Goal: Transaction & Acquisition: Purchase product/service

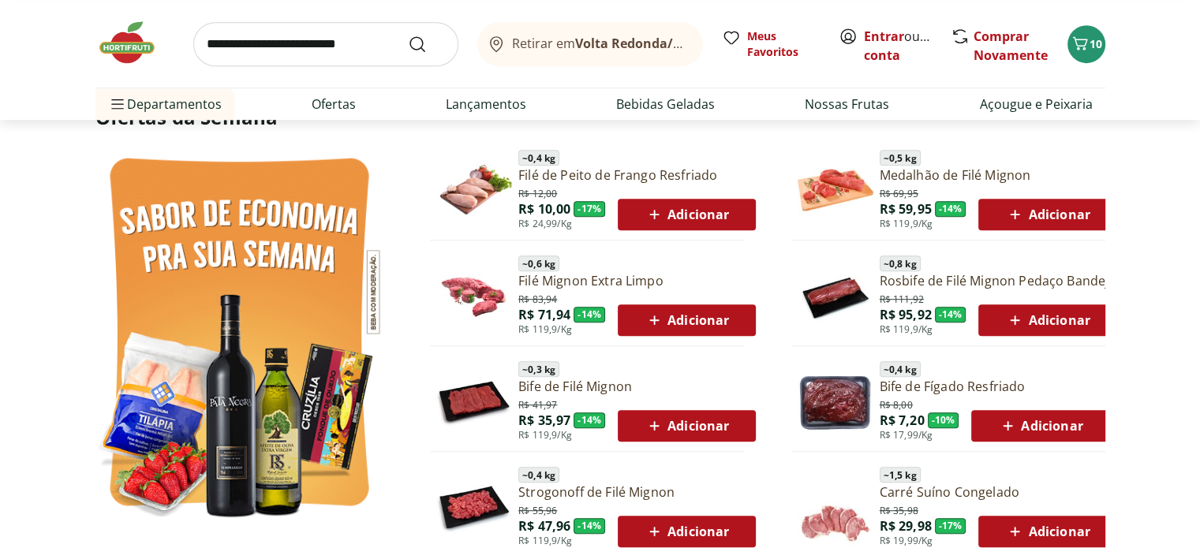
scroll to position [789, 0]
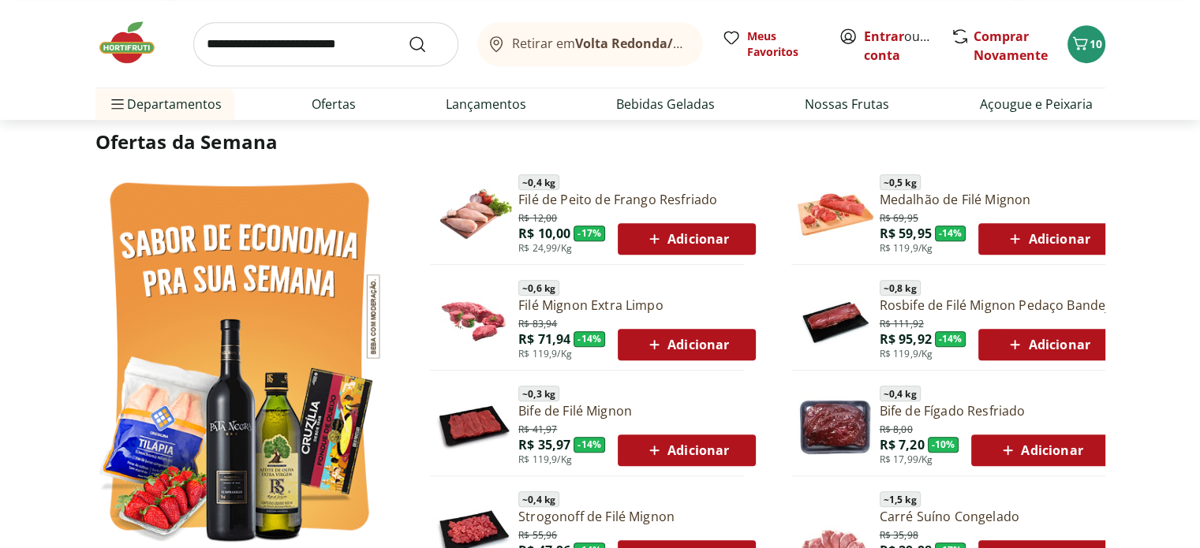
click at [1054, 237] on span "Adicionar" at bounding box center [1047, 239] width 84 height 19
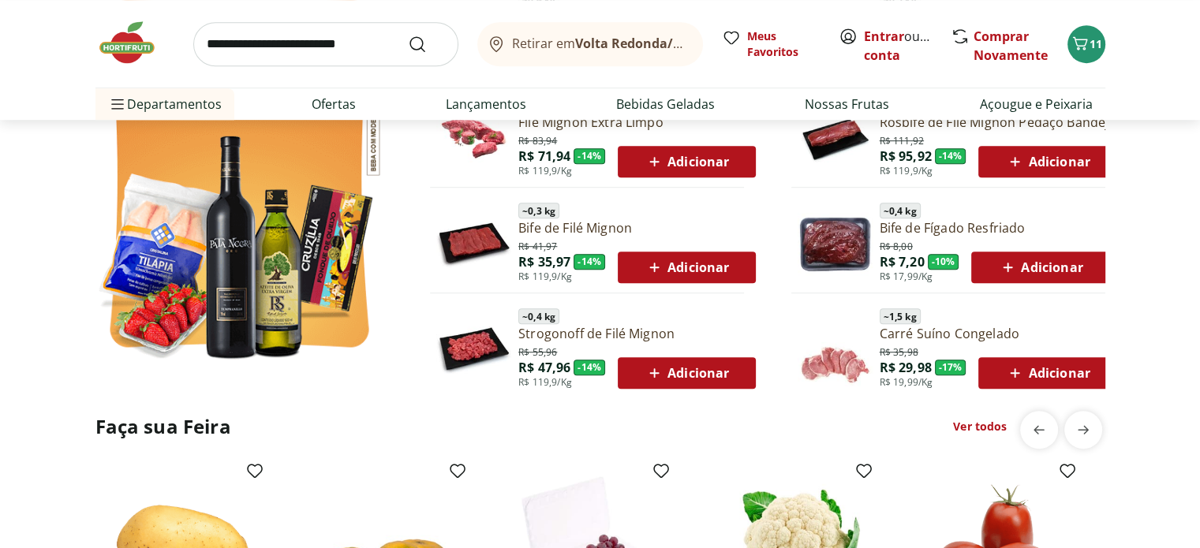
scroll to position [947, 0]
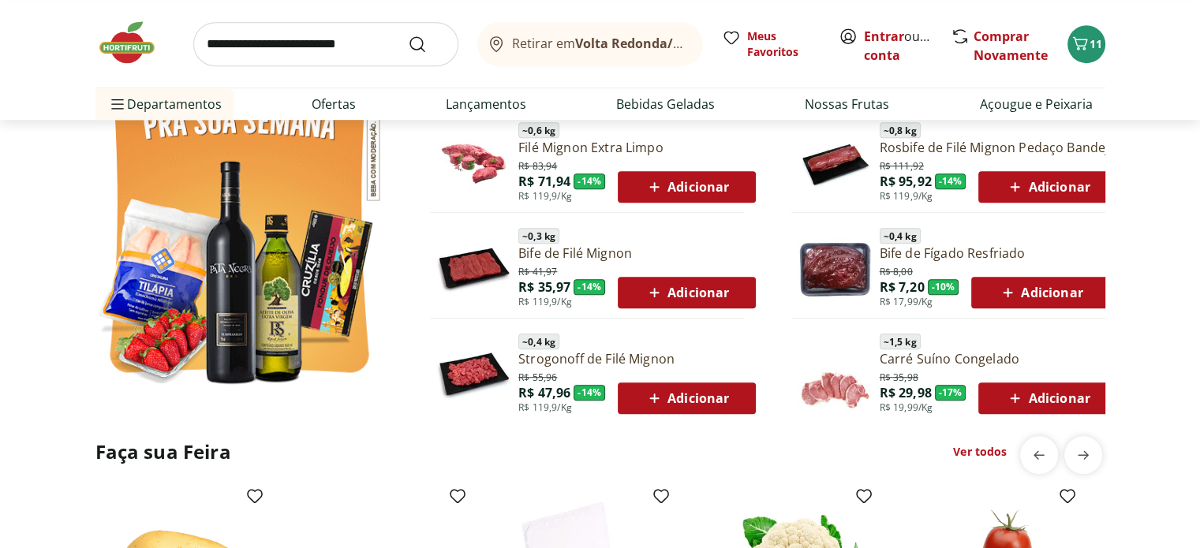
click at [988, 452] on link "Ver todos" at bounding box center [980, 452] width 54 height 16
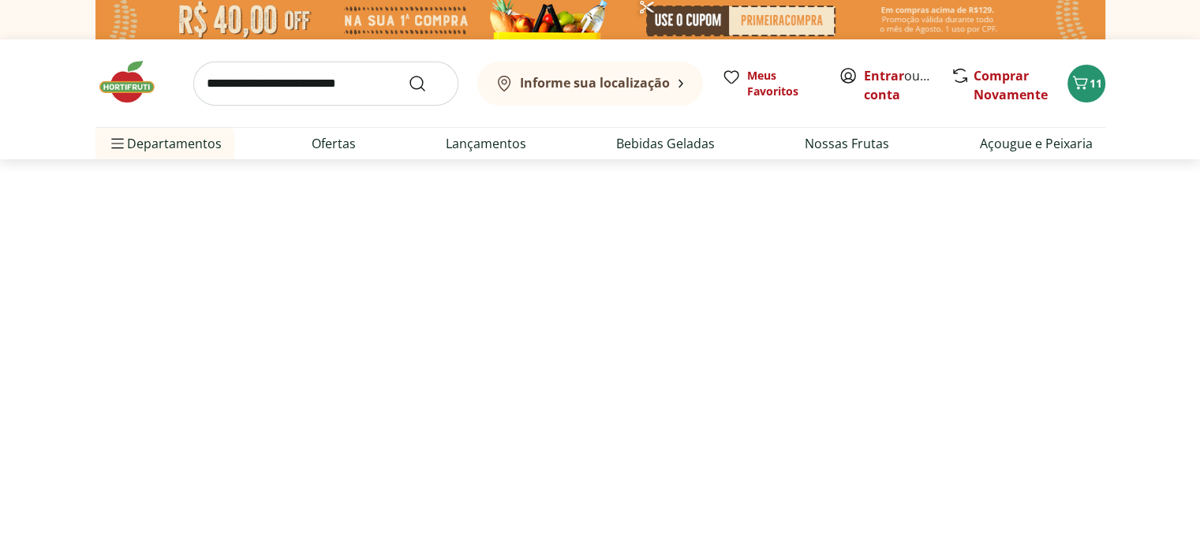
select select "**********"
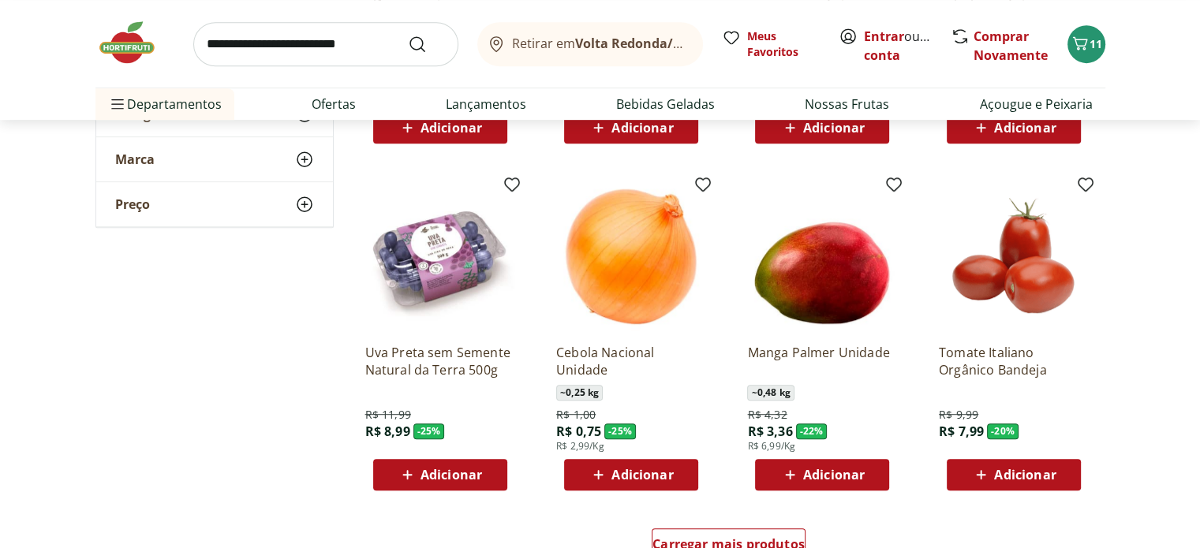
scroll to position [868, 0]
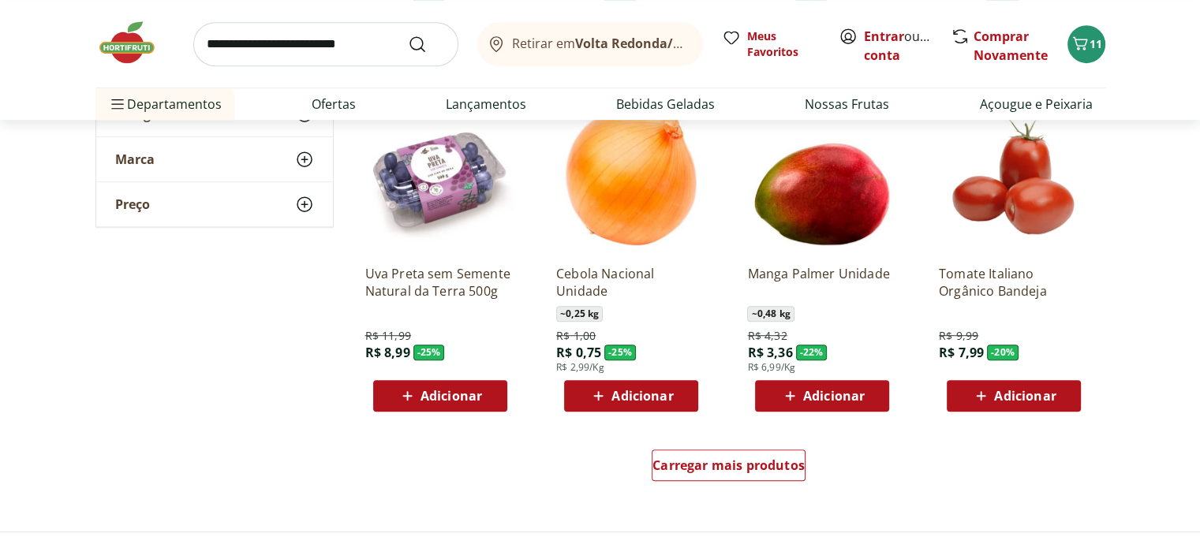
click at [842, 397] on span "Adicionar" at bounding box center [834, 396] width 62 height 13
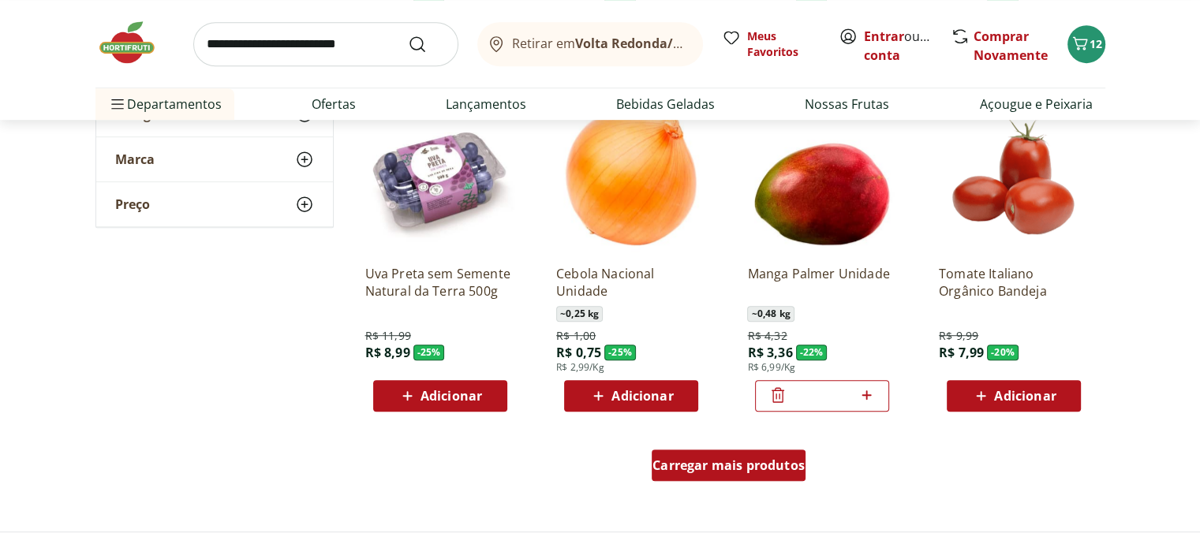
click at [771, 468] on span "Carregar mais produtos" at bounding box center [728, 465] width 152 height 13
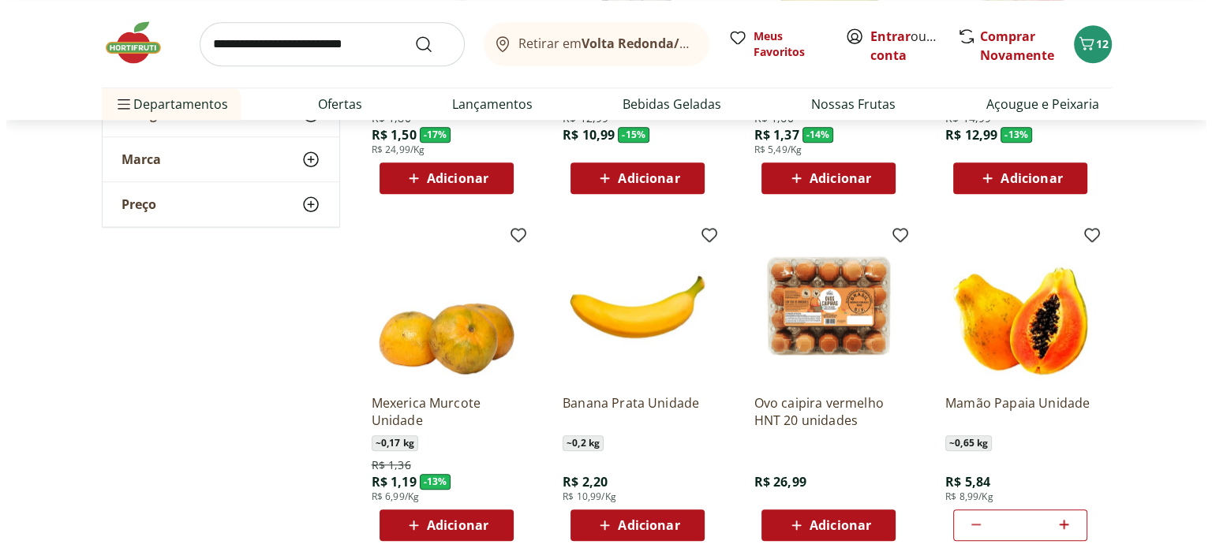
scroll to position [1499, 0]
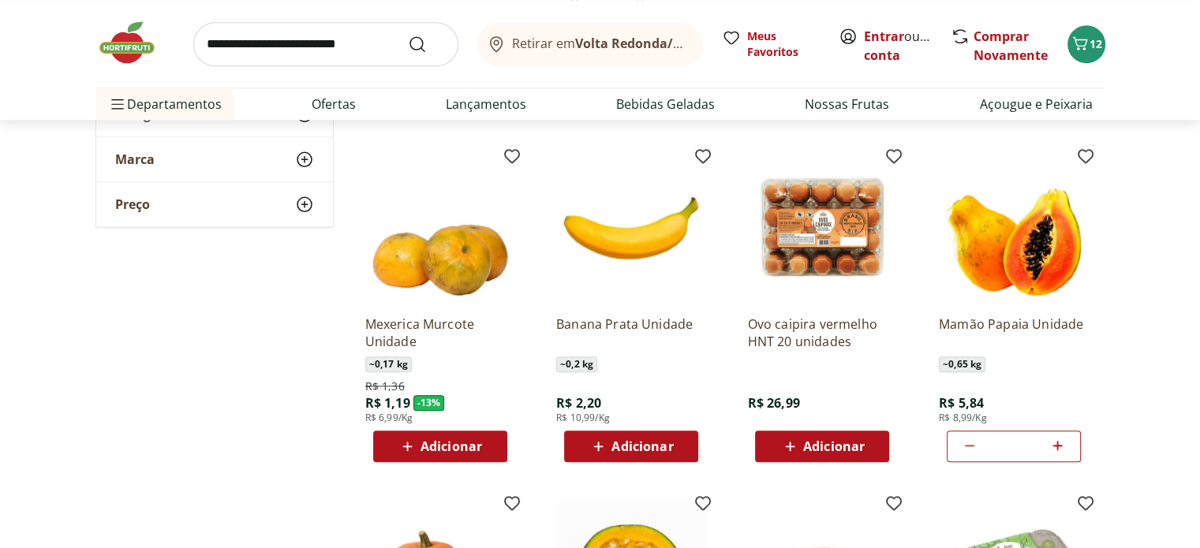
click at [830, 440] on span "Adicionar" at bounding box center [834, 446] width 62 height 13
click at [1088, 44] on icon "Carrinho" at bounding box center [1079, 43] width 19 height 19
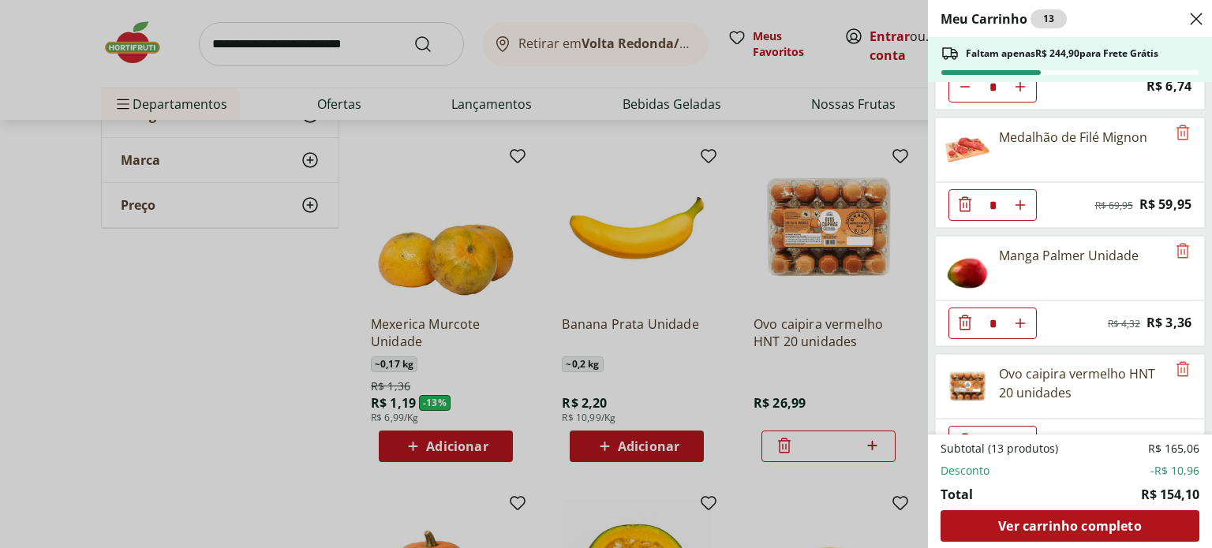
scroll to position [237, 0]
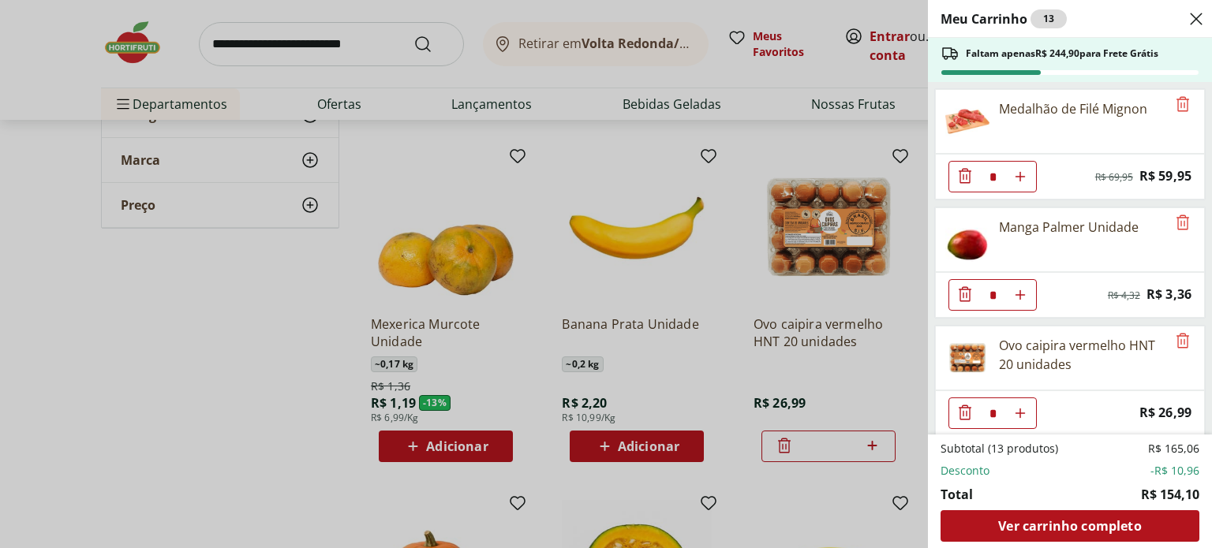
type input "*"
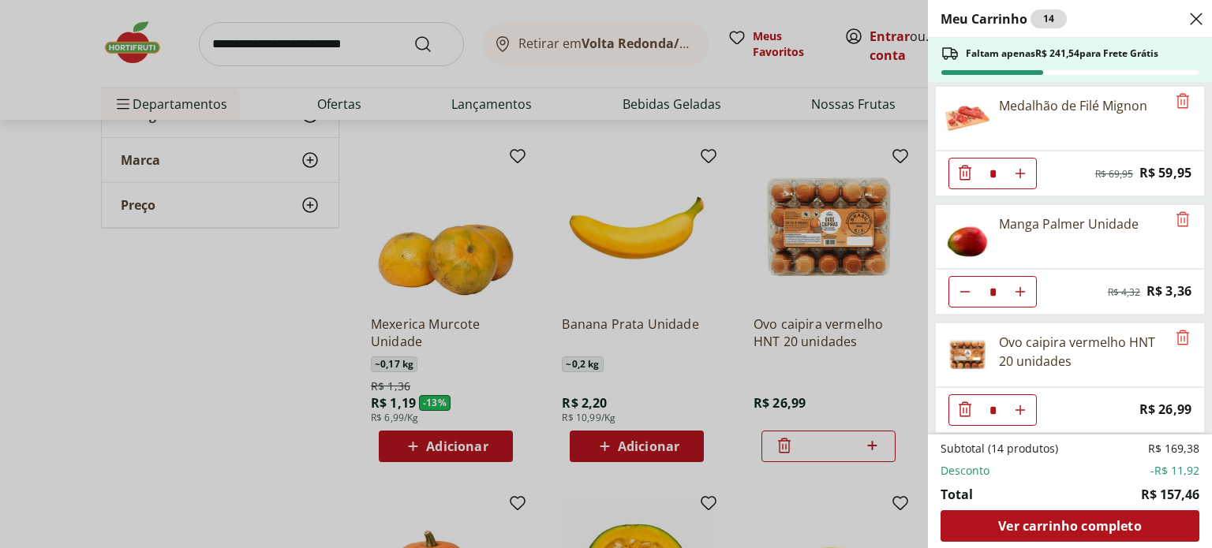
scroll to position [240, 0]
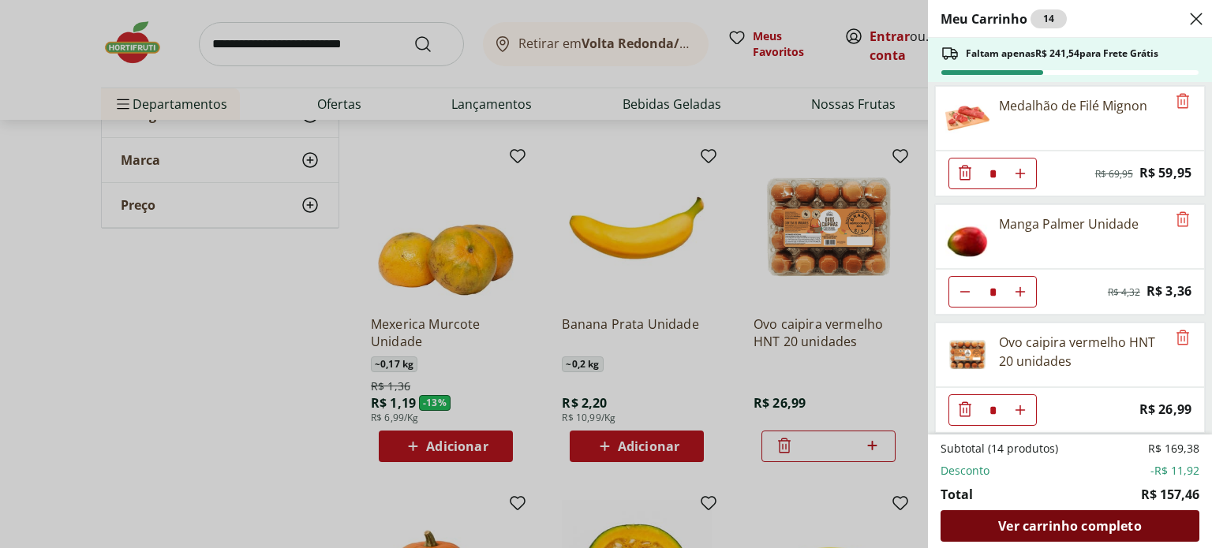
click at [1109, 526] on span "Ver carrinho completo" at bounding box center [1069, 526] width 143 height 13
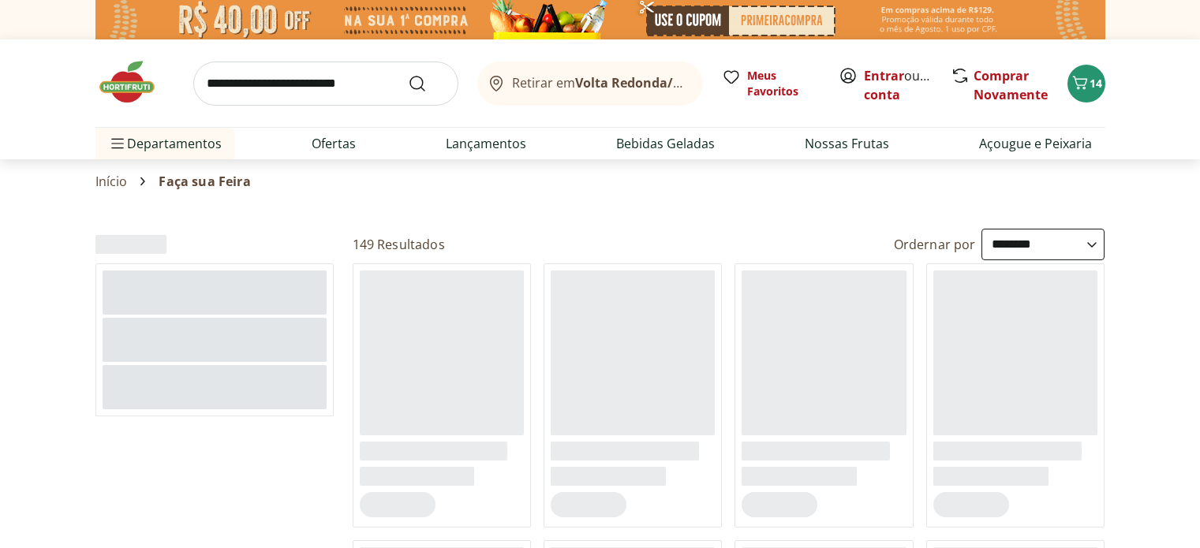
select select "**********"
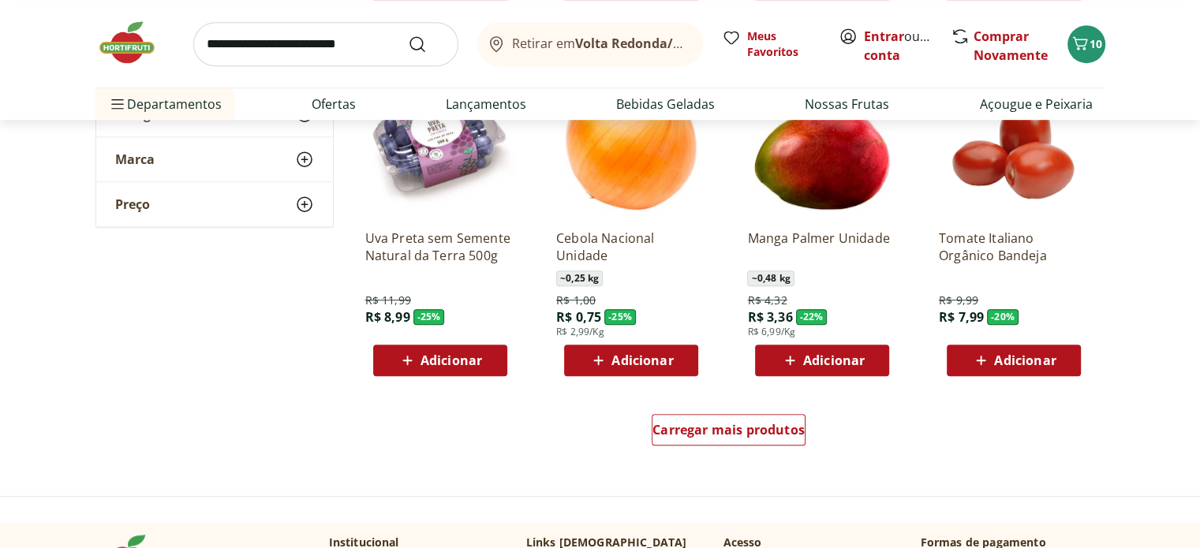
scroll to position [868, 0]
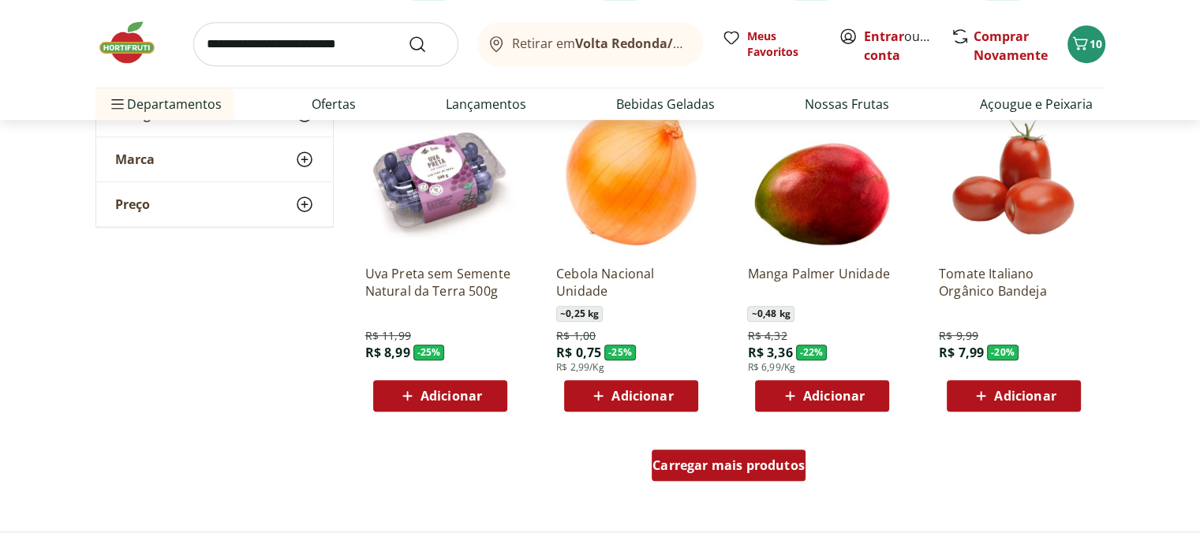
click at [719, 466] on span "Carregar mais produtos" at bounding box center [728, 465] width 152 height 13
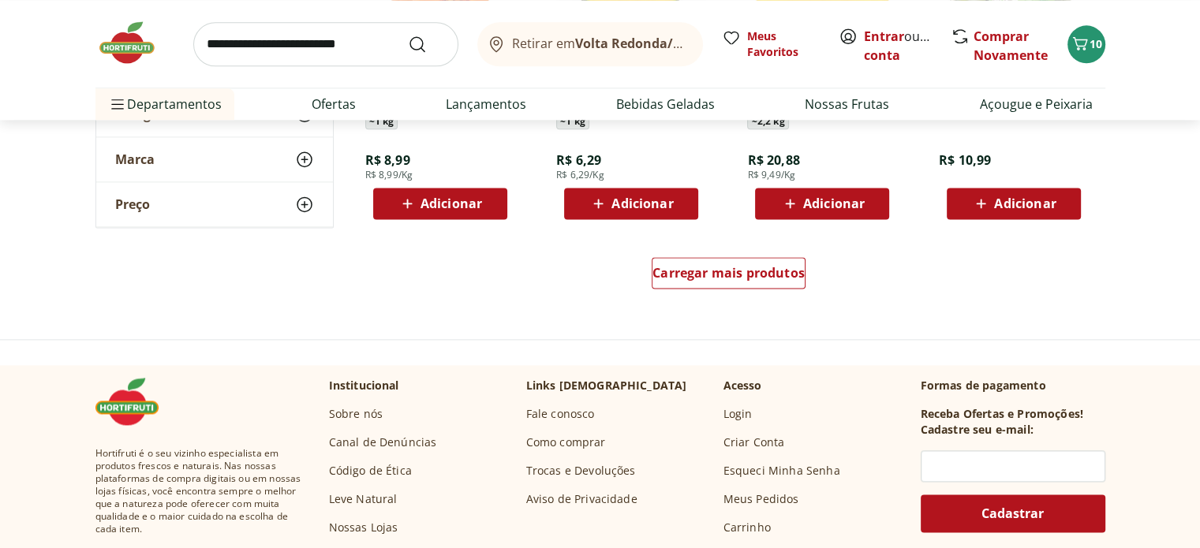
scroll to position [2130, 0]
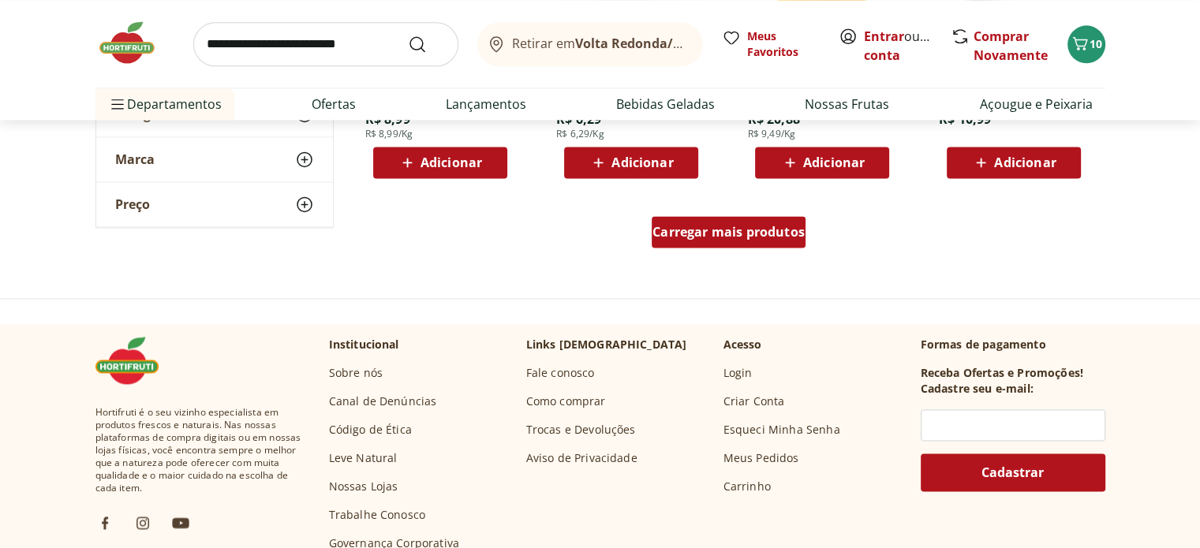
click at [761, 226] on span "Carregar mais produtos" at bounding box center [728, 232] width 152 height 13
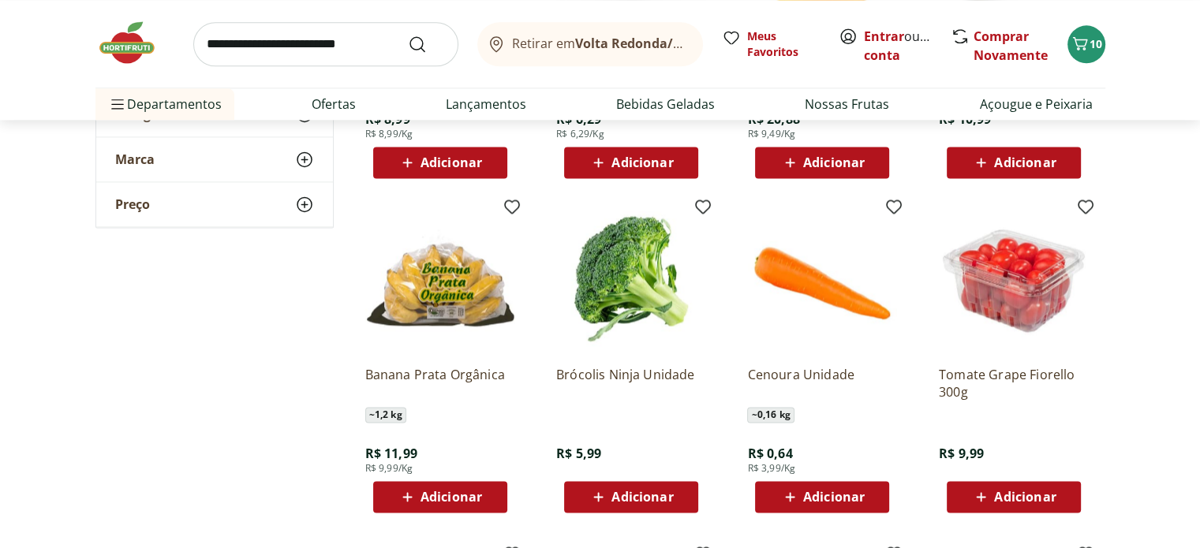
scroll to position [2209, 0]
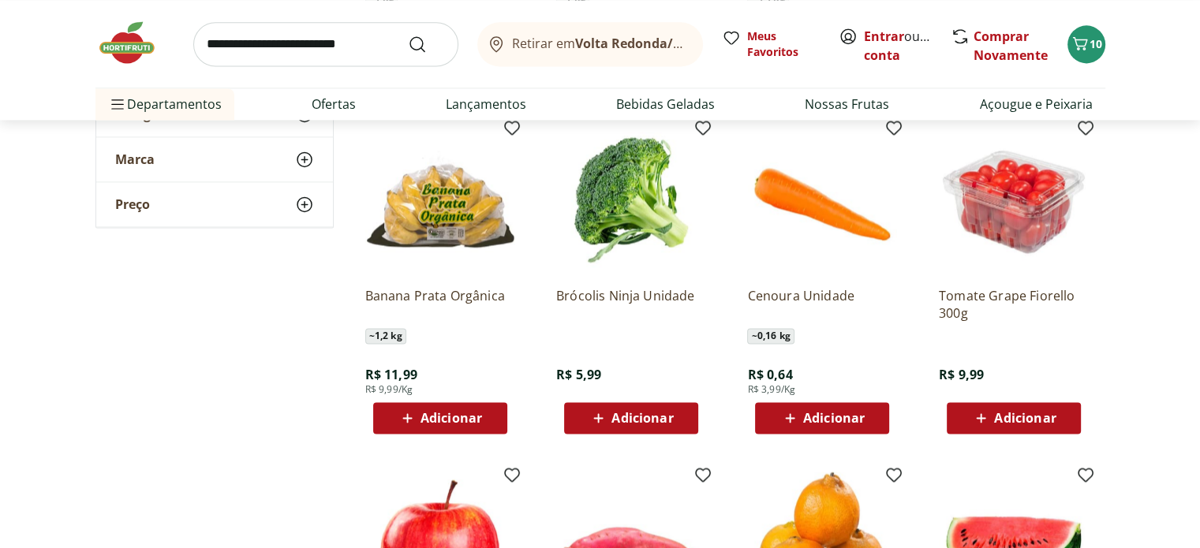
click at [484, 419] on div "Adicionar" at bounding box center [440, 418] width 109 height 28
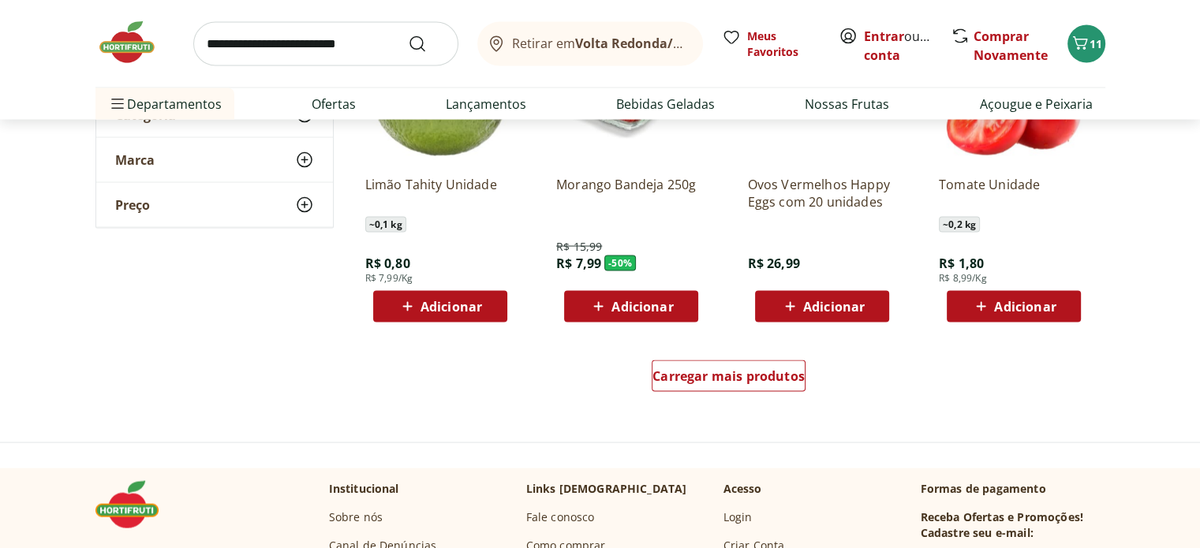
scroll to position [3076, 0]
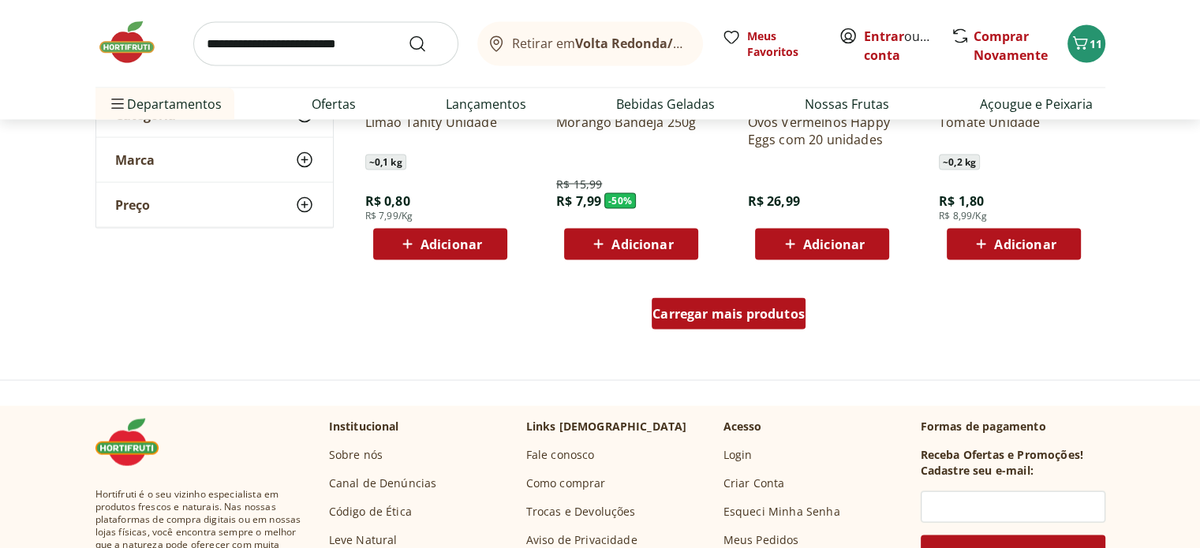
click at [776, 323] on div "Carregar mais produtos" at bounding box center [729, 314] width 154 height 32
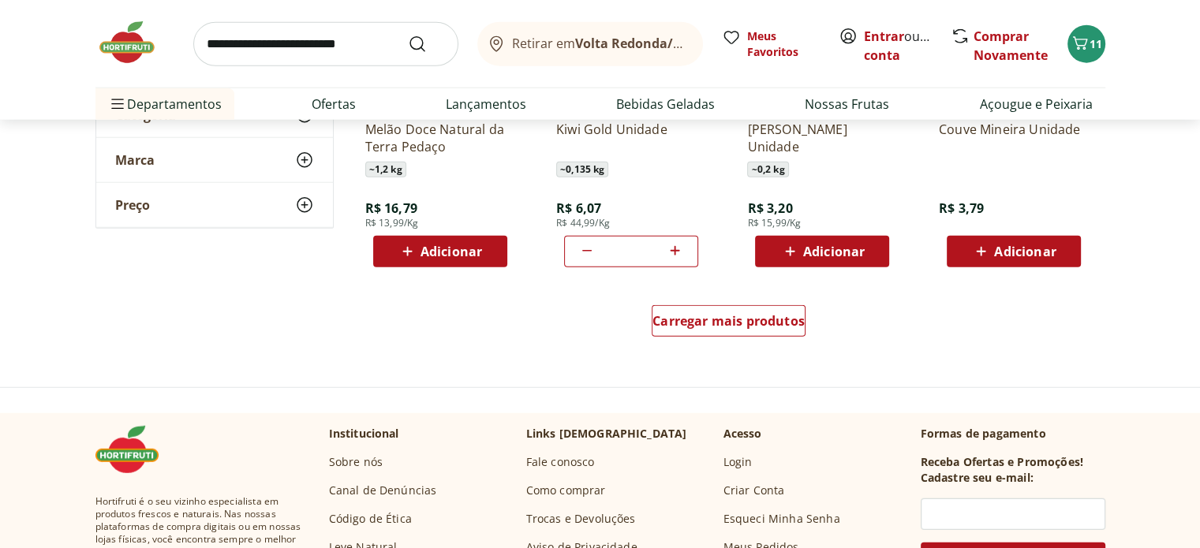
scroll to position [4102, 0]
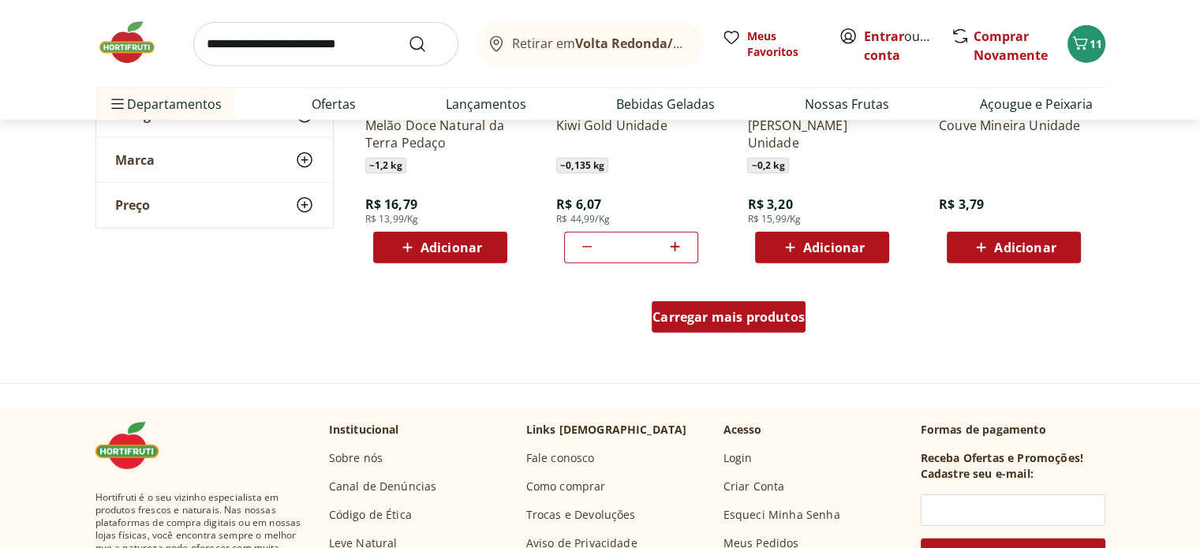
click at [699, 312] on span "Carregar mais produtos" at bounding box center [728, 317] width 152 height 13
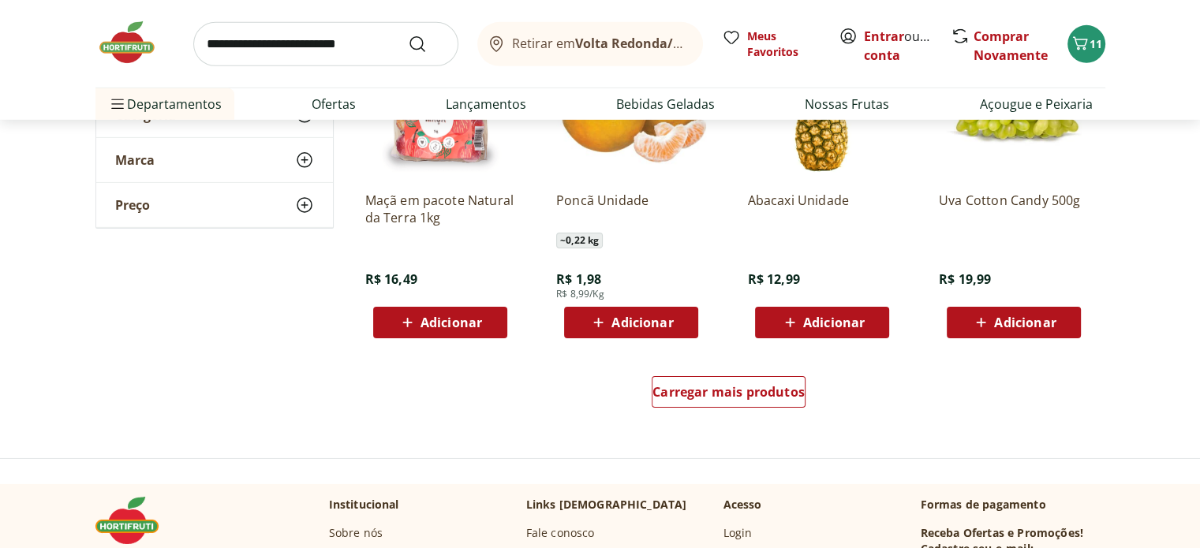
scroll to position [5127, 0]
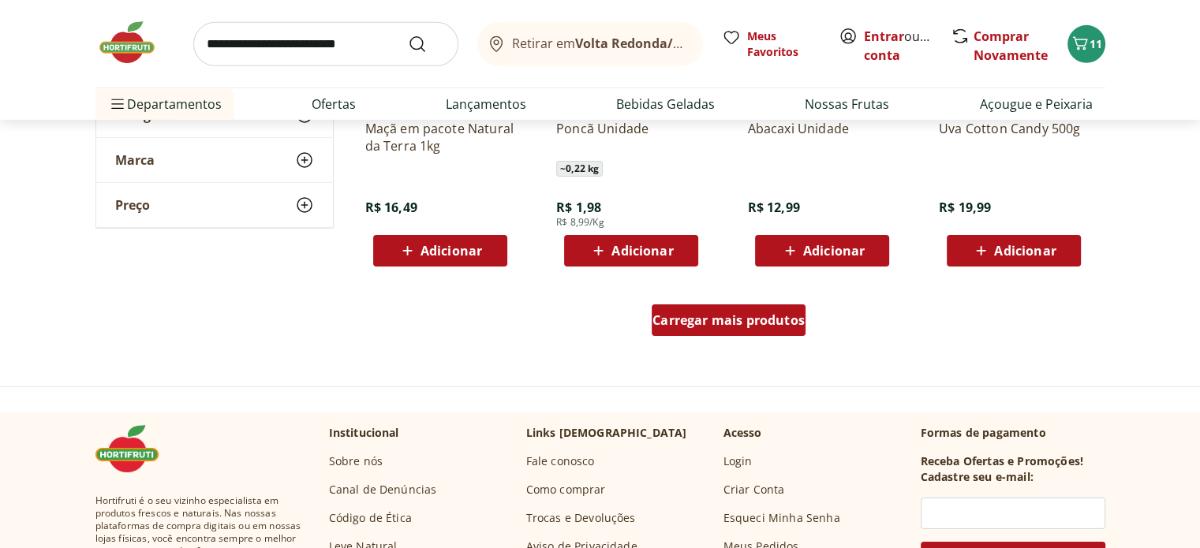
click at [718, 316] on span "Carregar mais produtos" at bounding box center [728, 320] width 152 height 13
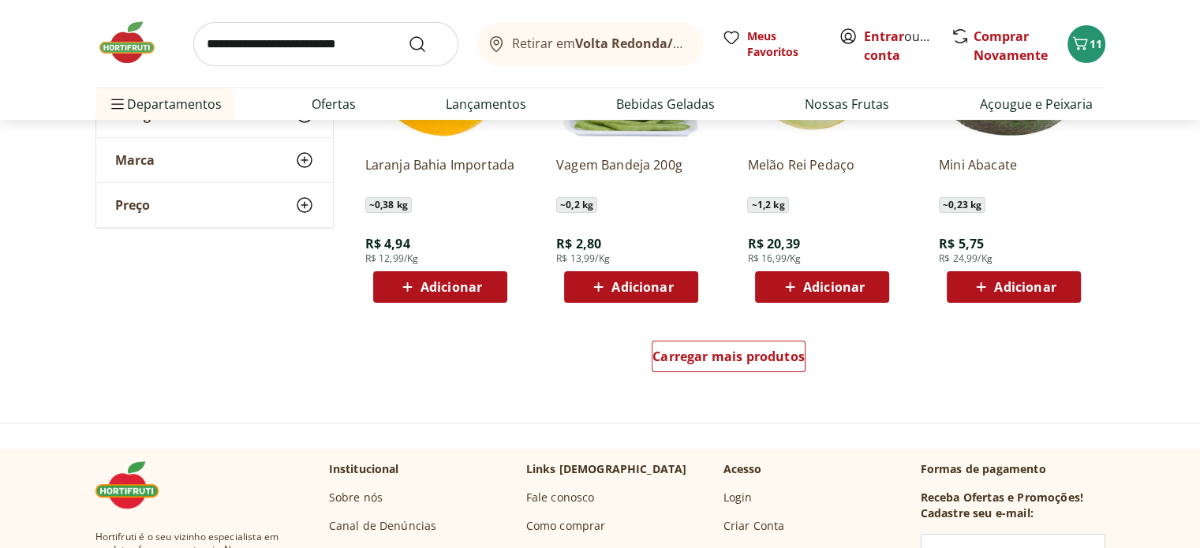
scroll to position [6232, 0]
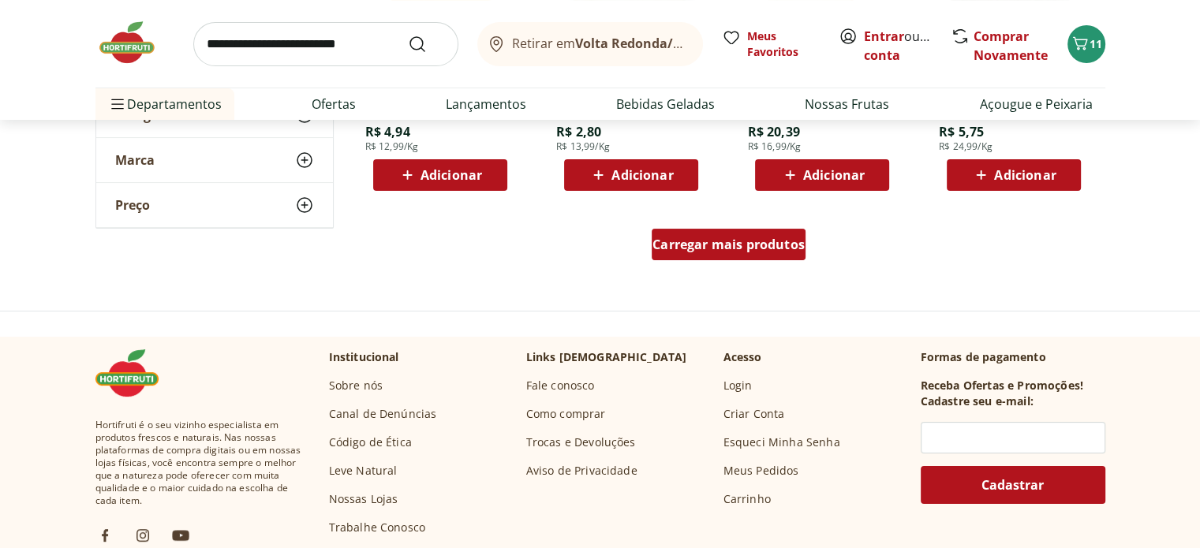
click at [766, 241] on span "Carregar mais produtos" at bounding box center [728, 244] width 152 height 13
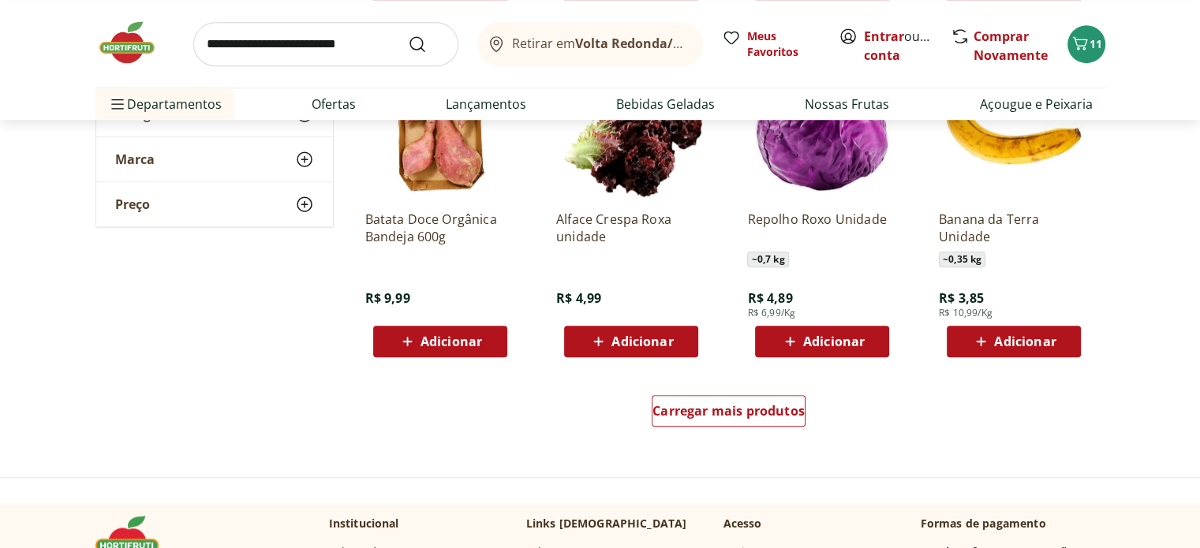
scroll to position [7178, 0]
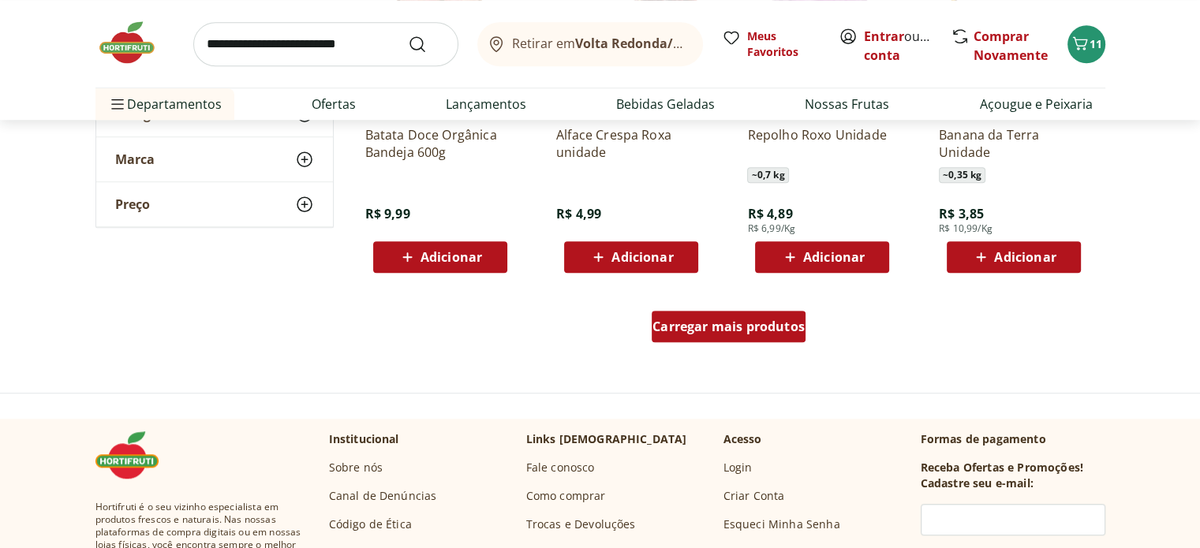
click at [716, 331] on span "Carregar mais produtos" at bounding box center [728, 326] width 152 height 13
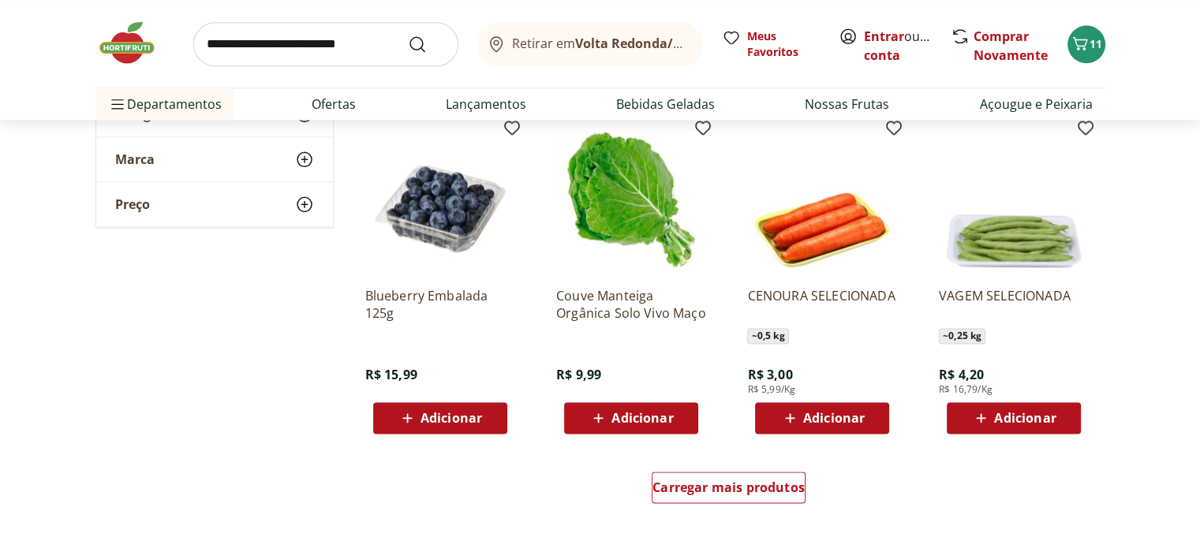
scroll to position [8125, 0]
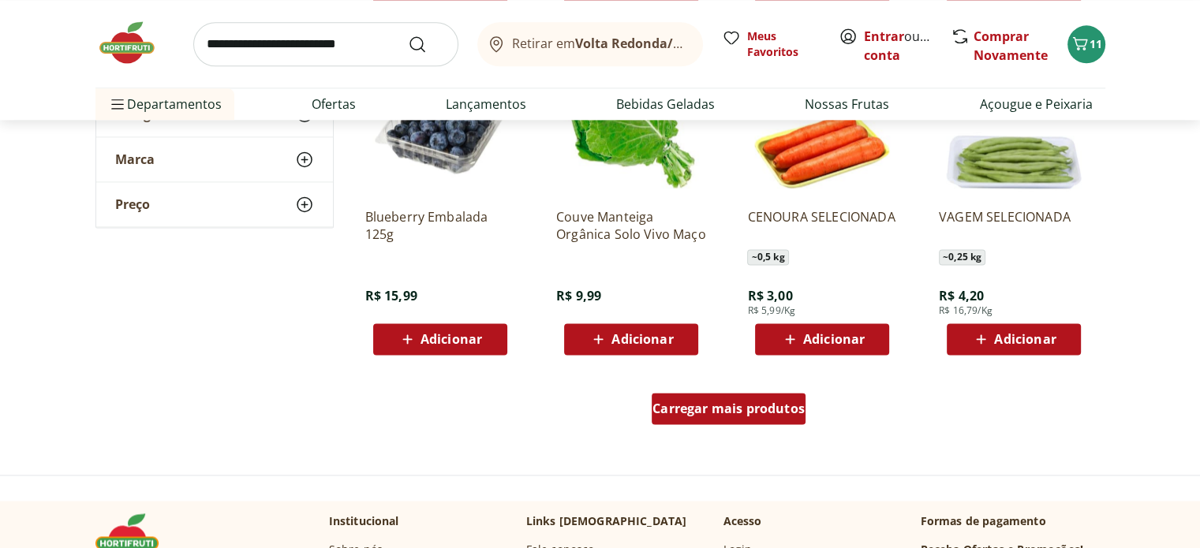
click at [725, 406] on span "Carregar mais produtos" at bounding box center [728, 408] width 152 height 13
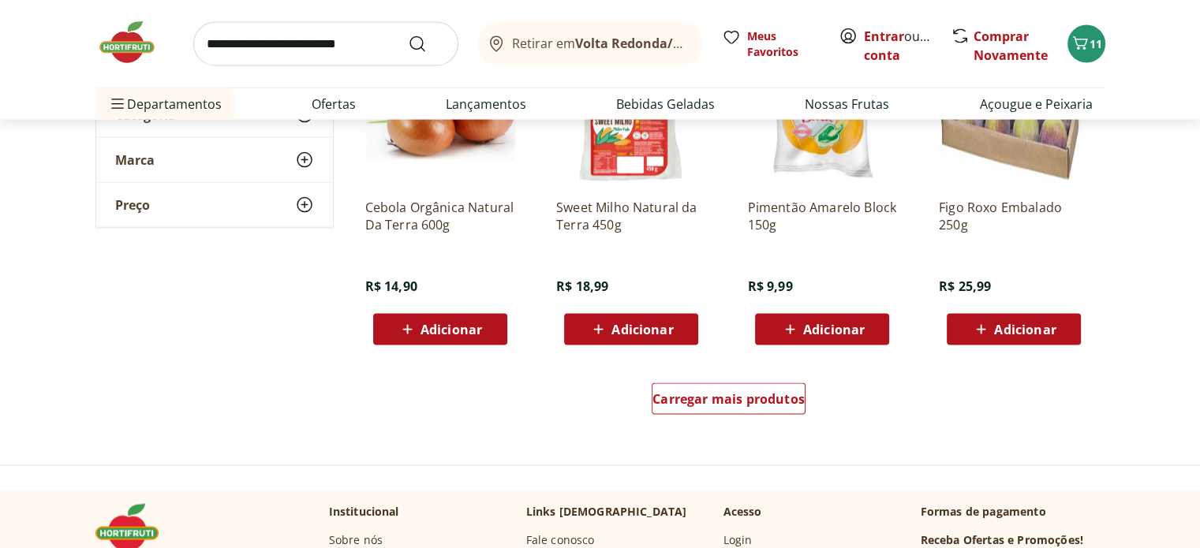
scroll to position [9229, 0]
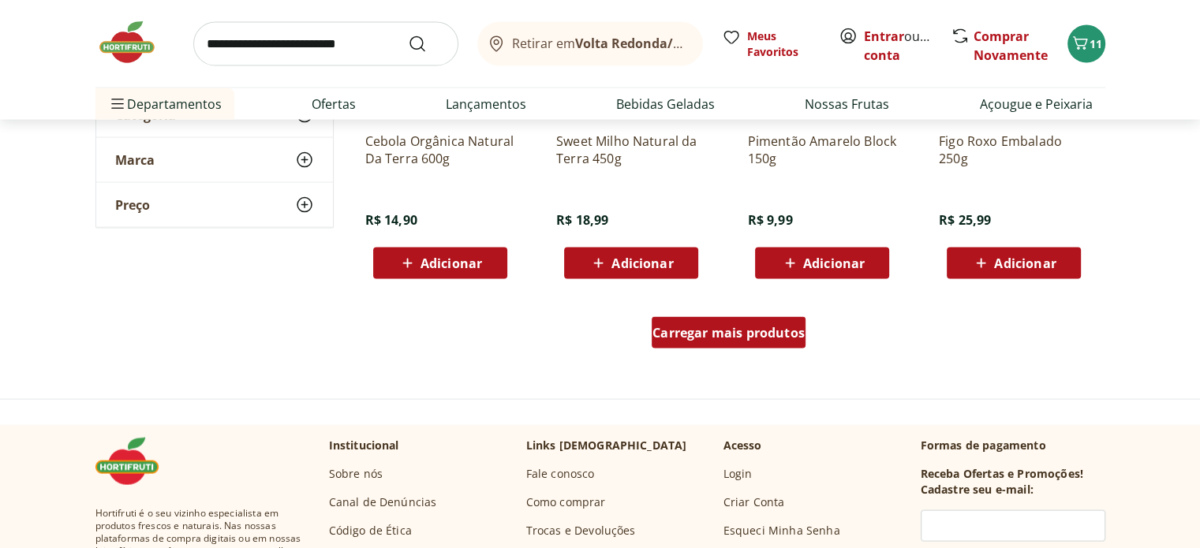
click at [777, 353] on link "Carregar mais produtos" at bounding box center [729, 336] width 154 height 38
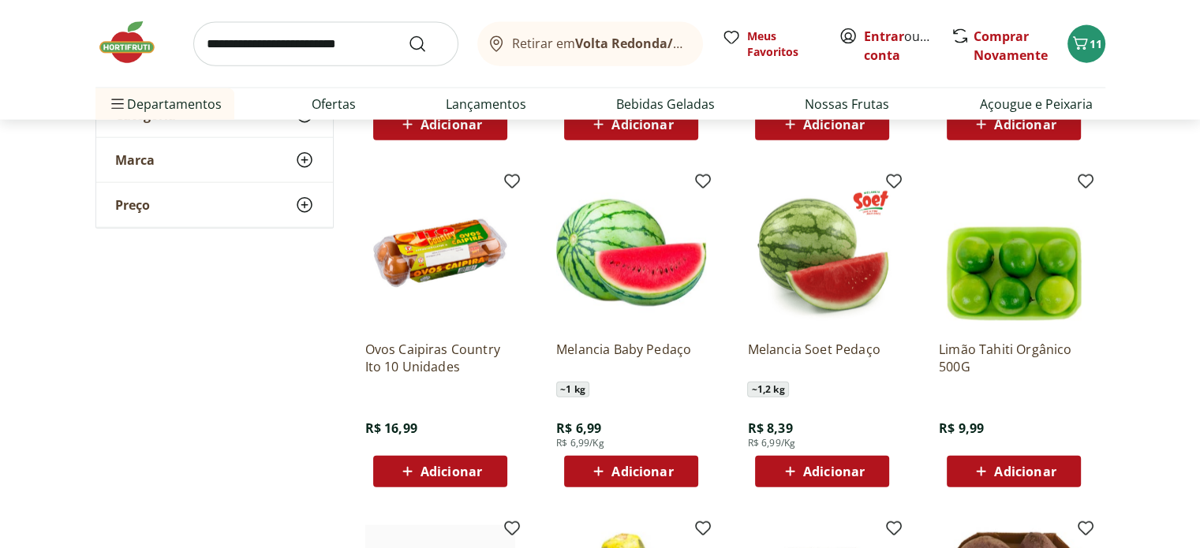
scroll to position [9387, 0]
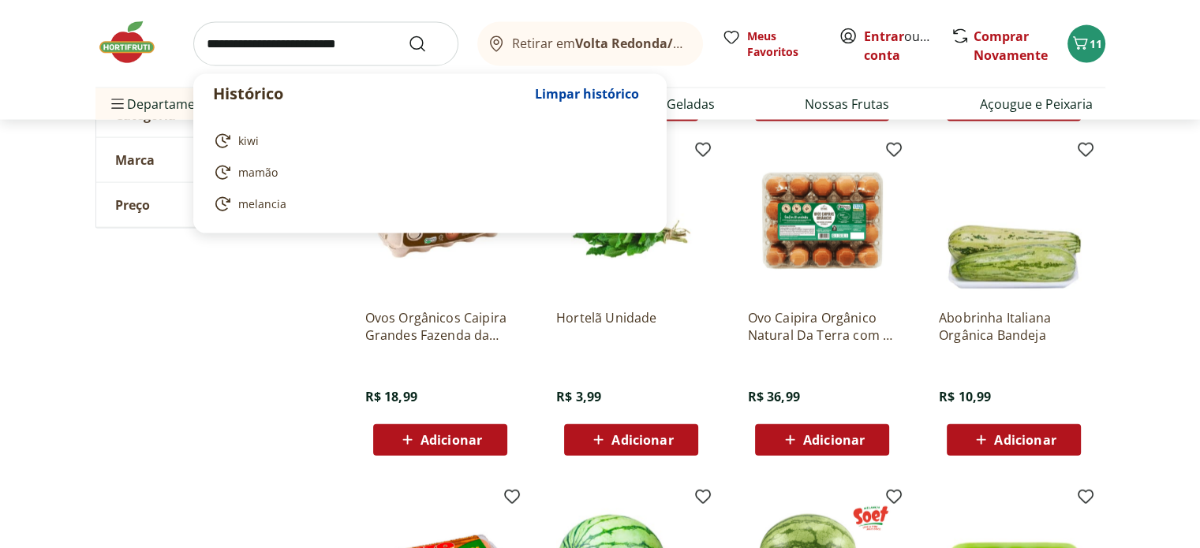
click at [300, 40] on input "search" at bounding box center [325, 44] width 265 height 44
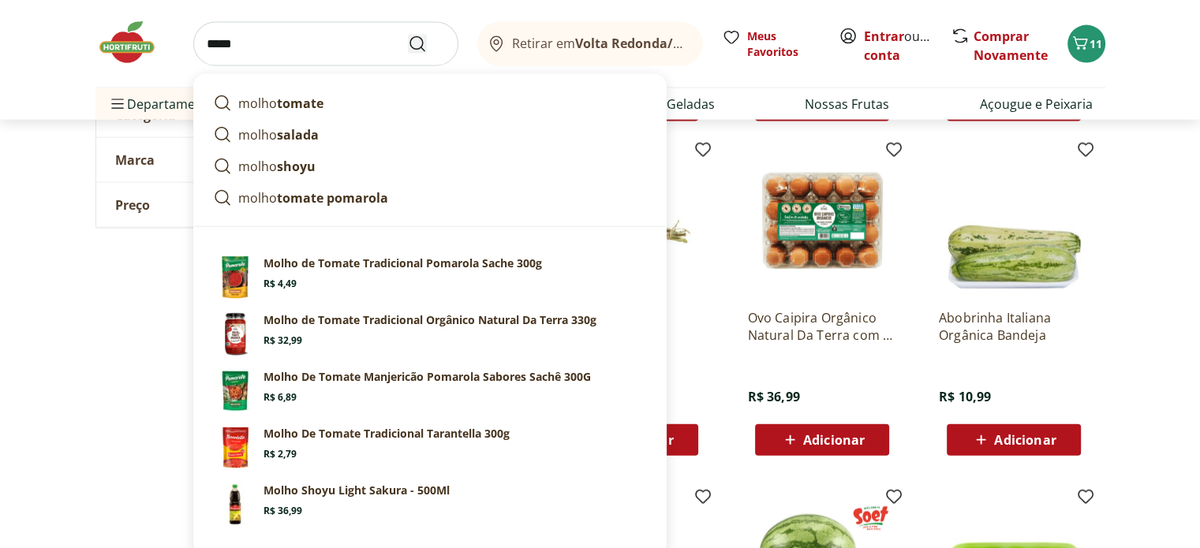
type input "*****"
click at [428, 47] on button "Submit Search" at bounding box center [427, 44] width 38 height 19
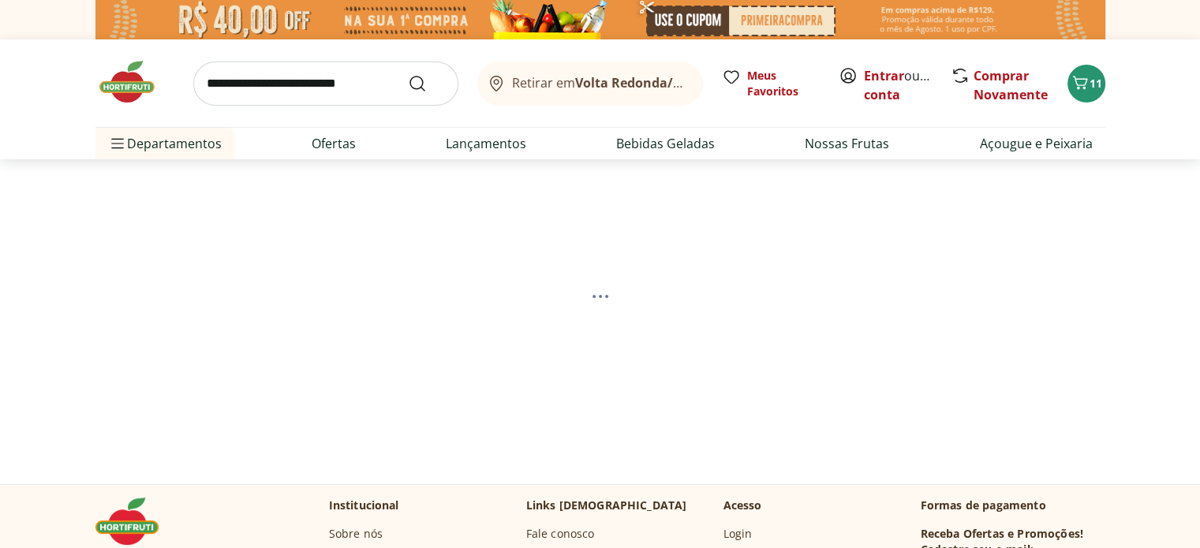
select select "**********"
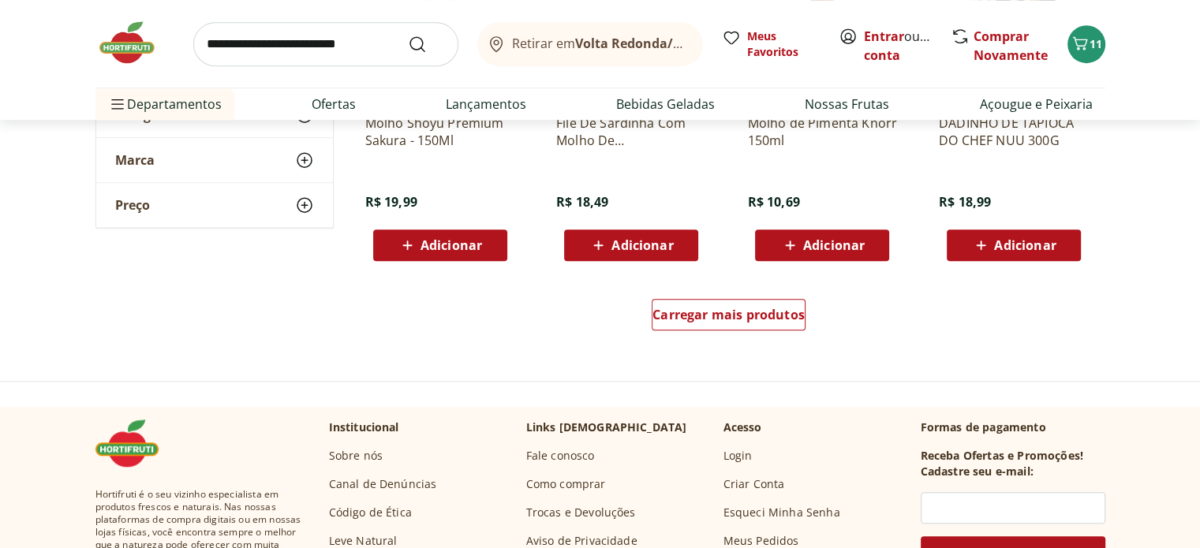
scroll to position [1104, 0]
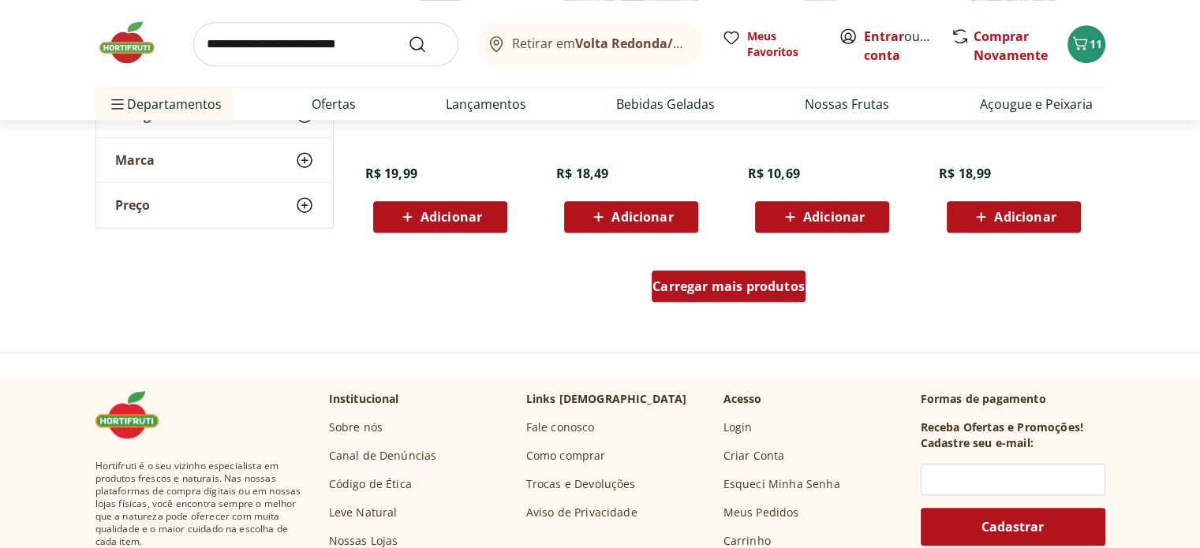
click at [702, 293] on span "Carregar mais produtos" at bounding box center [728, 286] width 152 height 13
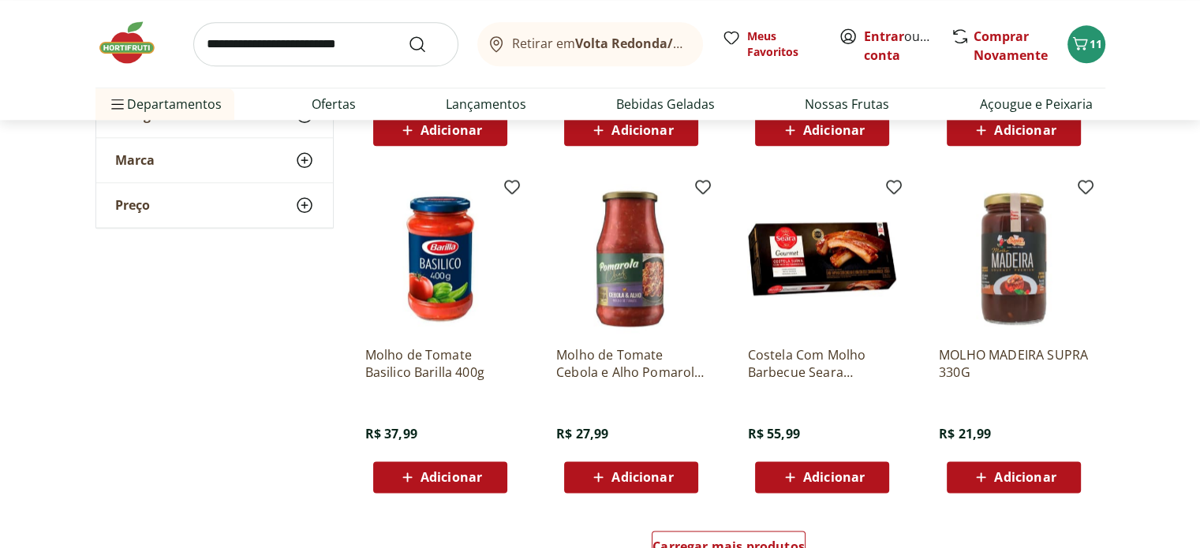
scroll to position [1893, 0]
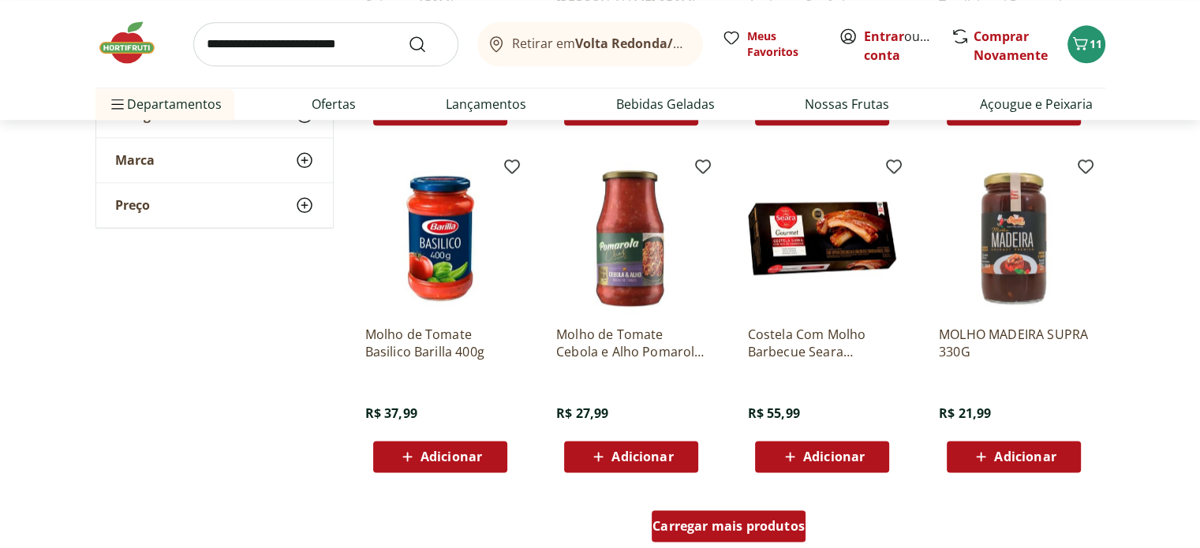
click at [768, 526] on span "Carregar mais produtos" at bounding box center [728, 526] width 152 height 13
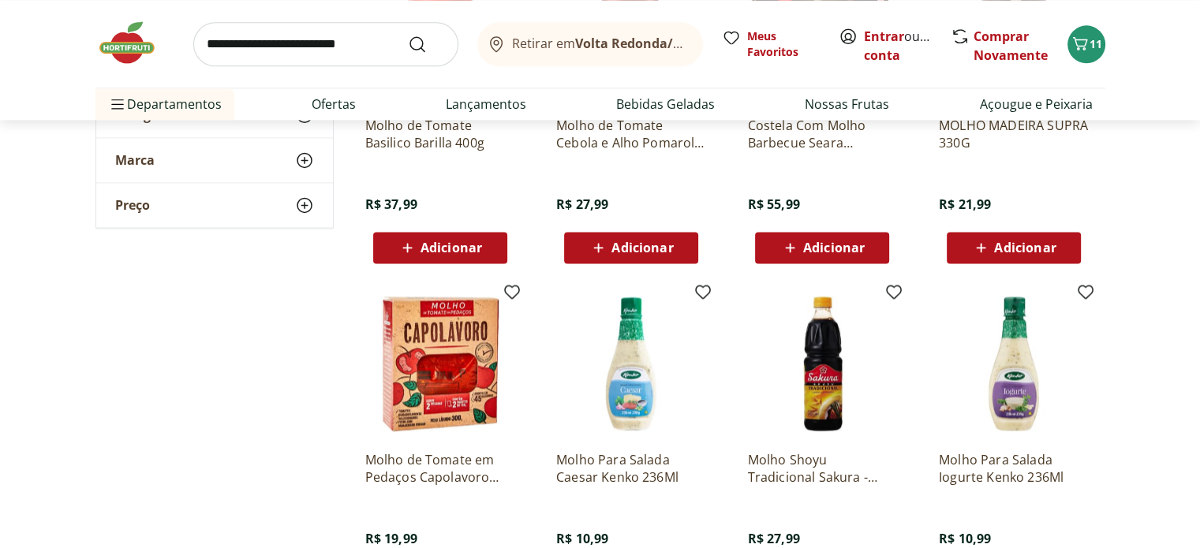
scroll to position [2130, 0]
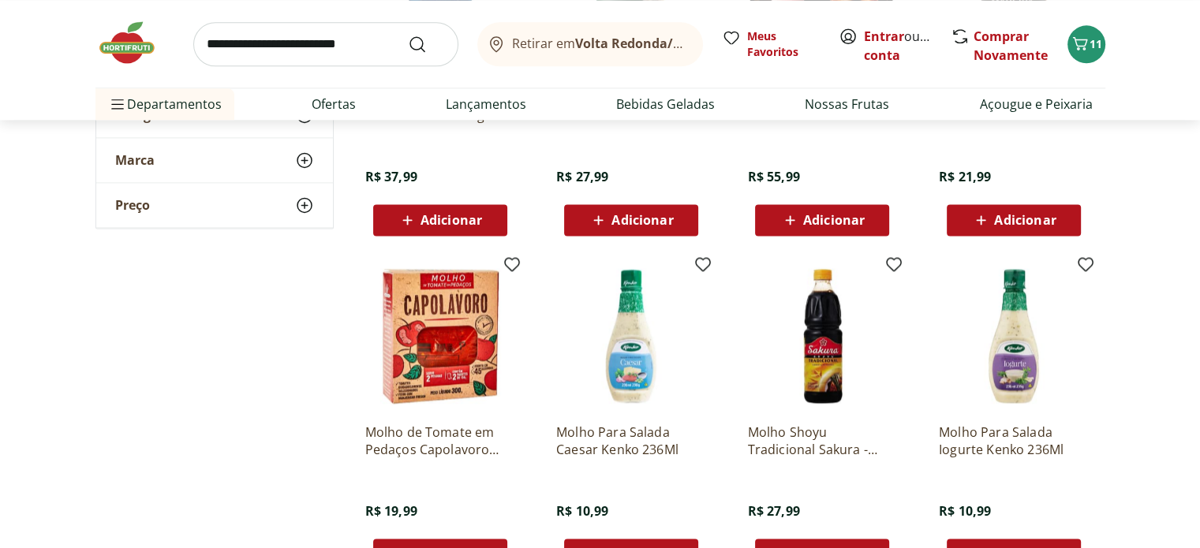
click at [262, 39] on input "search" at bounding box center [325, 44] width 265 height 44
type input "*******"
click at [408, 35] on button "Submit Search" at bounding box center [427, 44] width 38 height 19
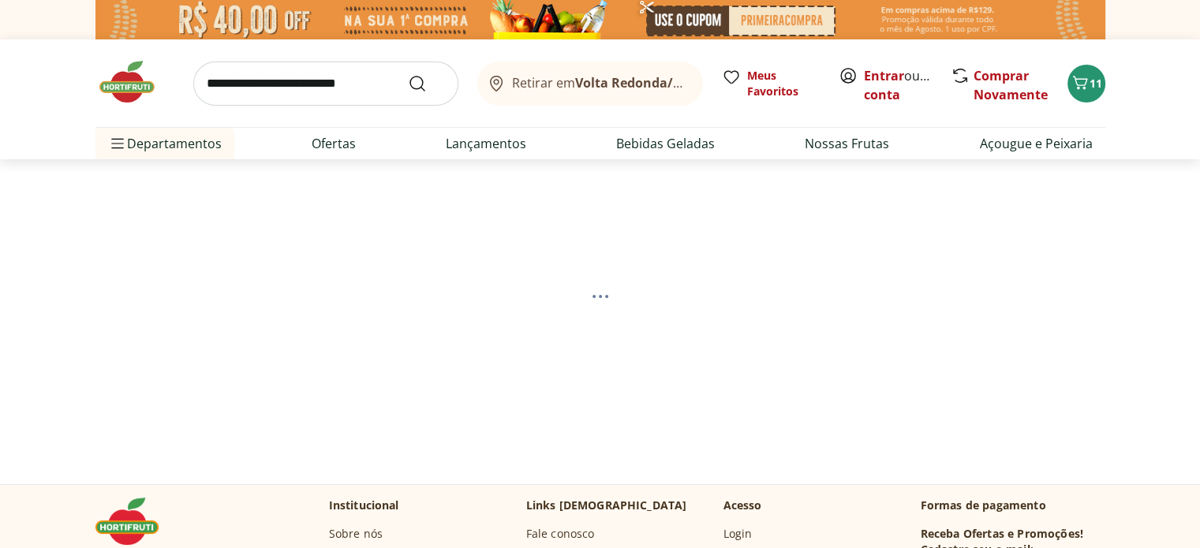
select select "**********"
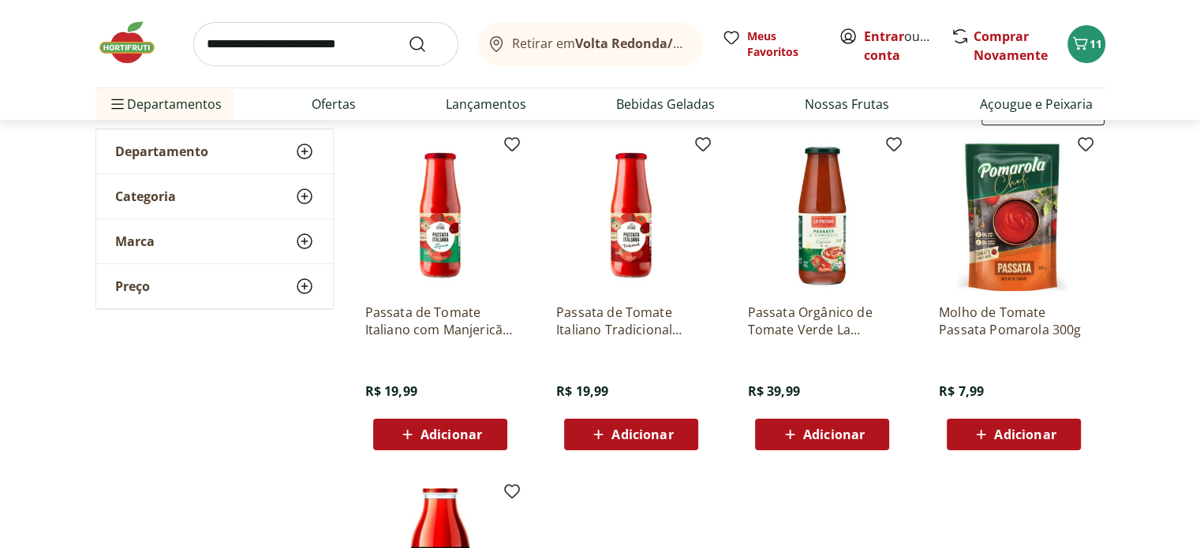
scroll to position [158, 0]
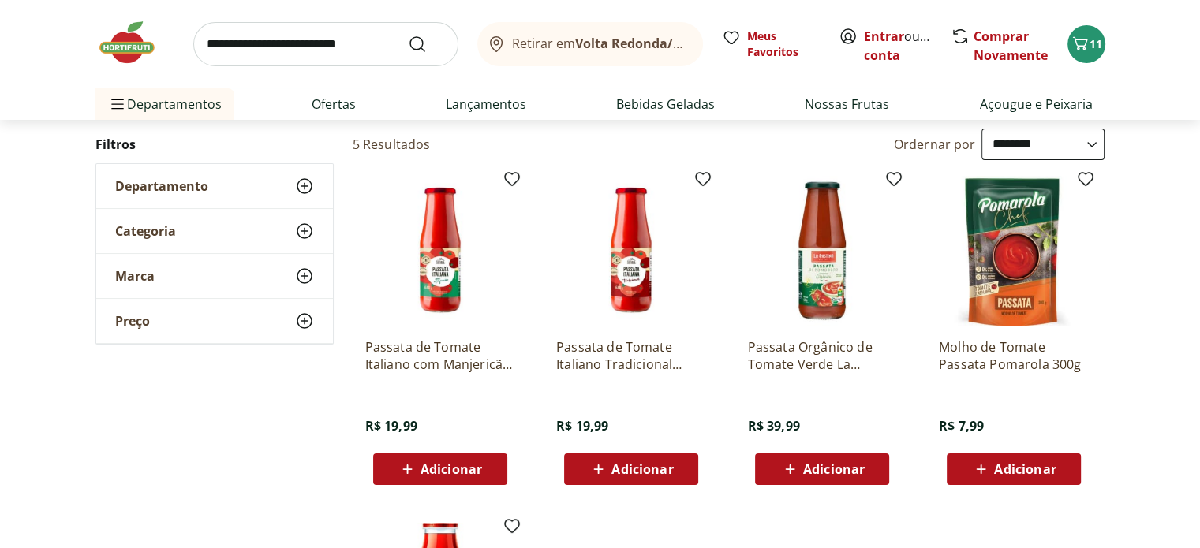
click at [1003, 261] on img at bounding box center [1014, 251] width 150 height 150
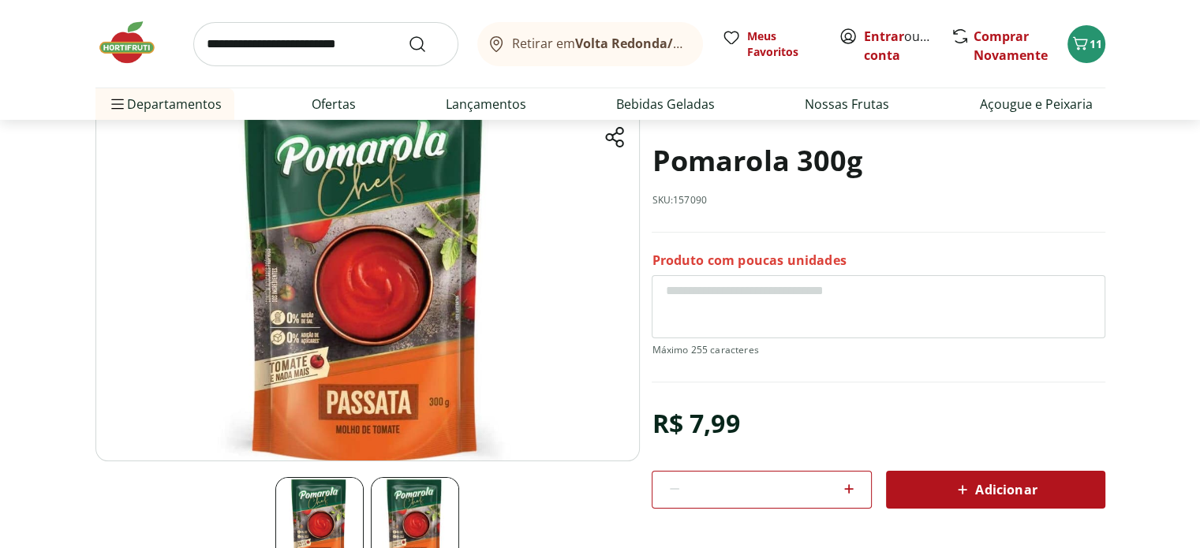
scroll to position [158, 0]
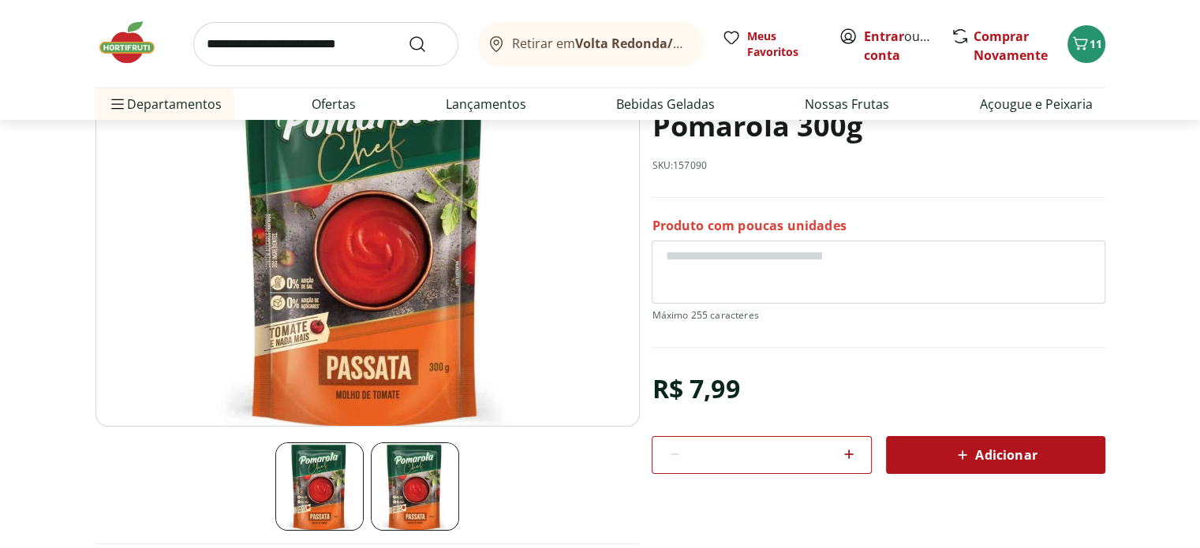
click at [973, 446] on span "Adicionar" at bounding box center [995, 455] width 84 height 19
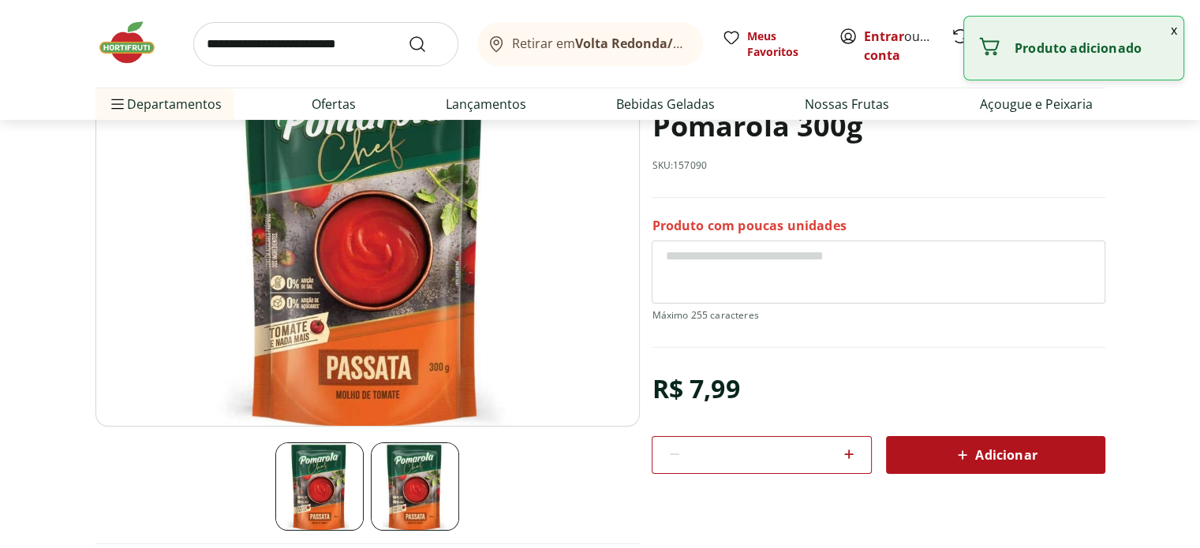
click at [235, 35] on input "search" at bounding box center [325, 44] width 265 height 44
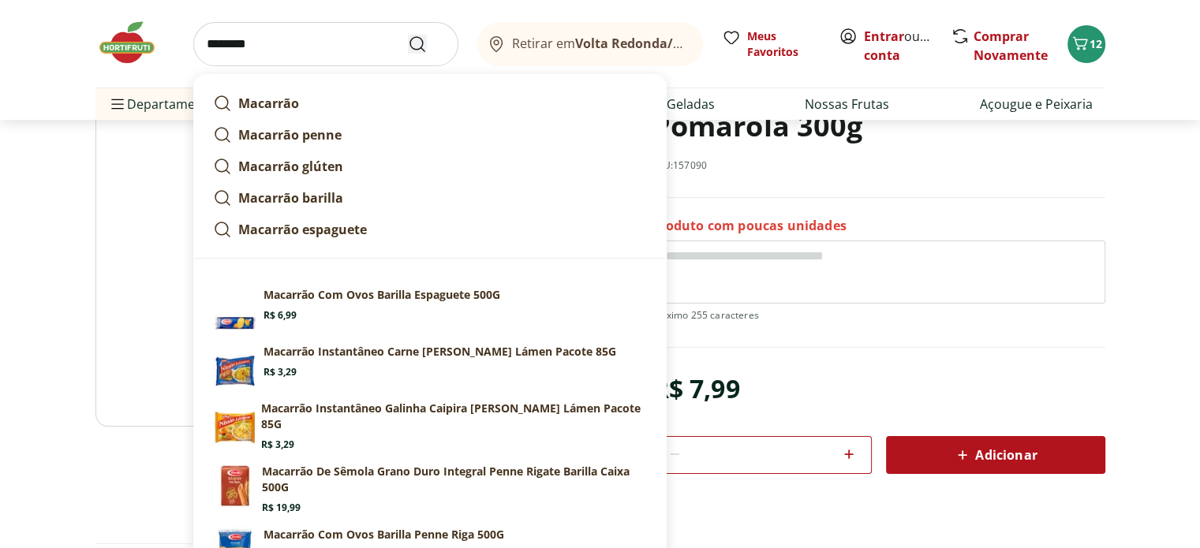
type input "********"
click at [418, 39] on icon "Submit Search" at bounding box center [417, 44] width 19 height 19
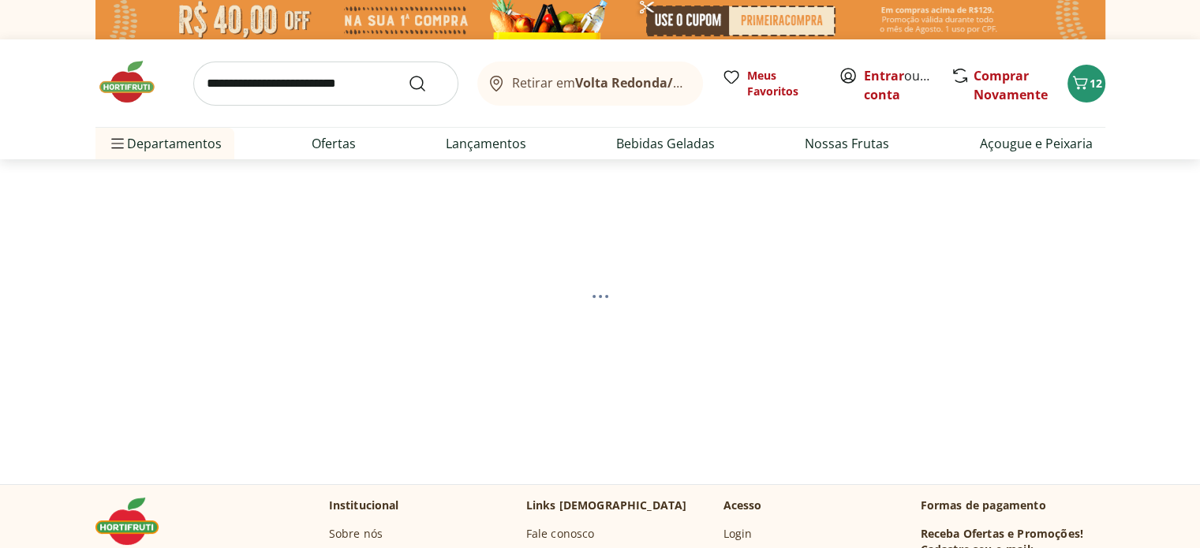
select select "**********"
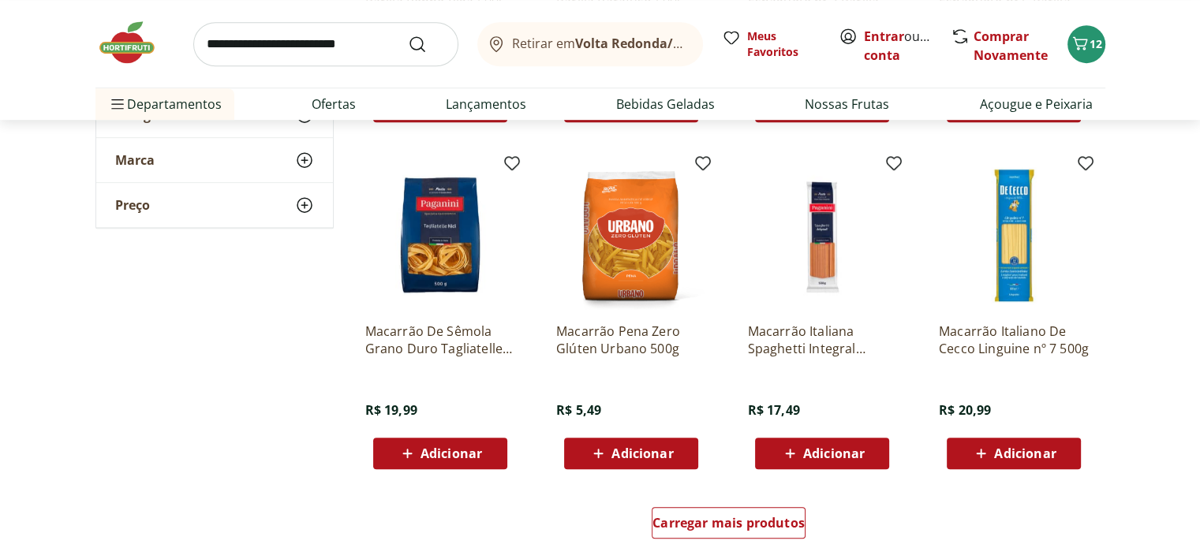
scroll to position [947, 0]
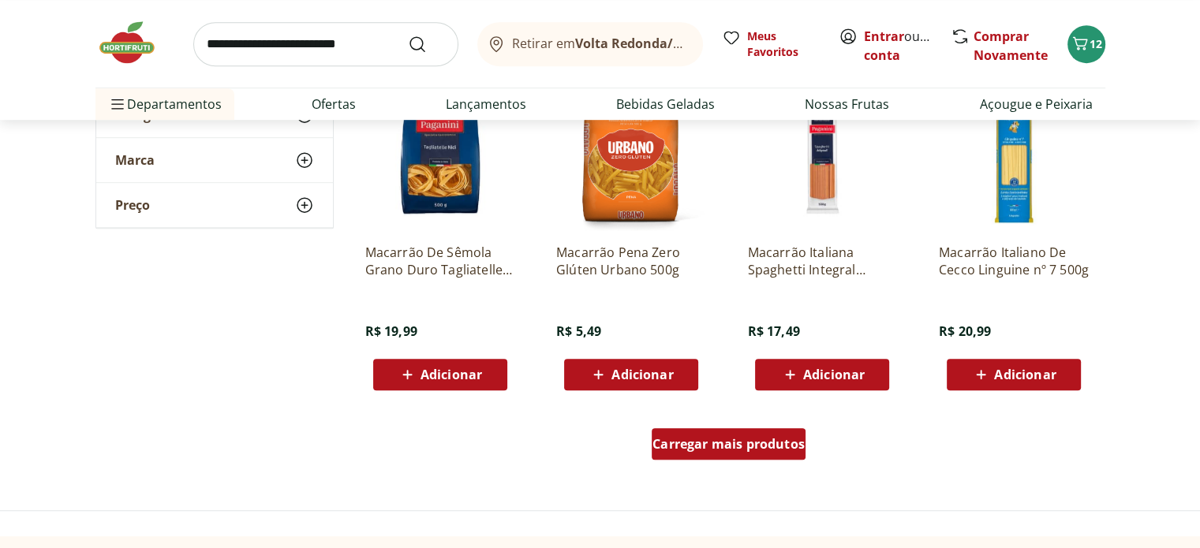
click at [666, 439] on span "Carregar mais produtos" at bounding box center [728, 444] width 152 height 13
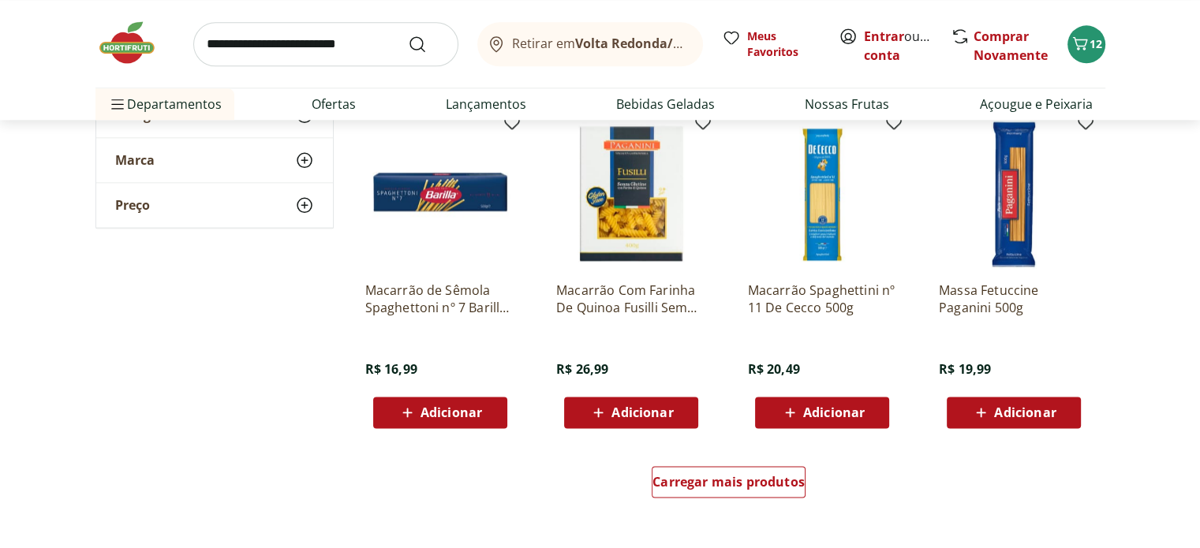
scroll to position [1972, 0]
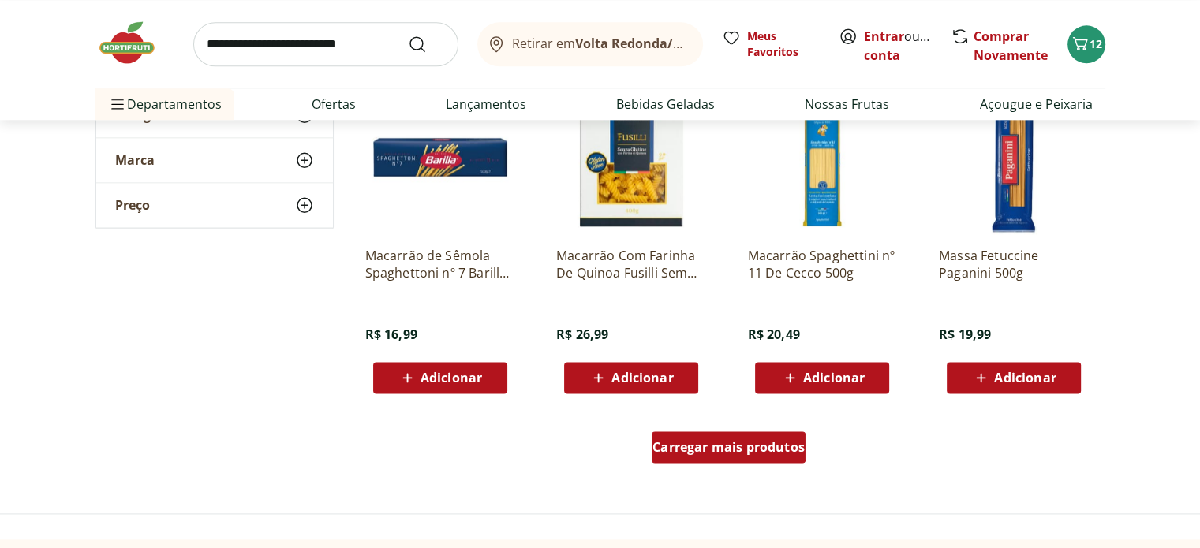
click at [725, 458] on div "Carregar mais produtos" at bounding box center [729, 447] width 154 height 32
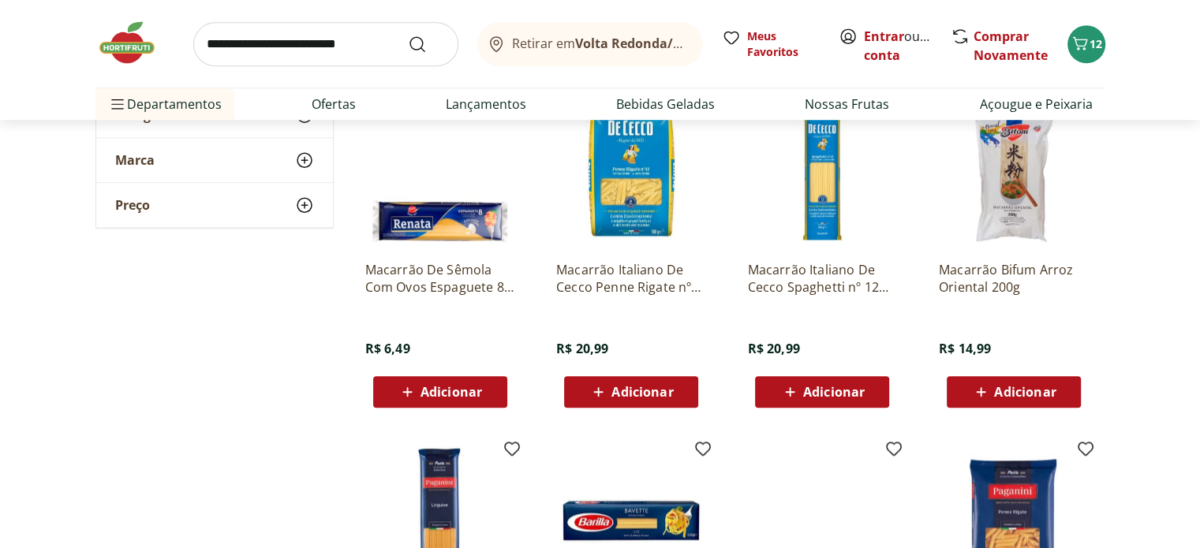
scroll to position [1262, 0]
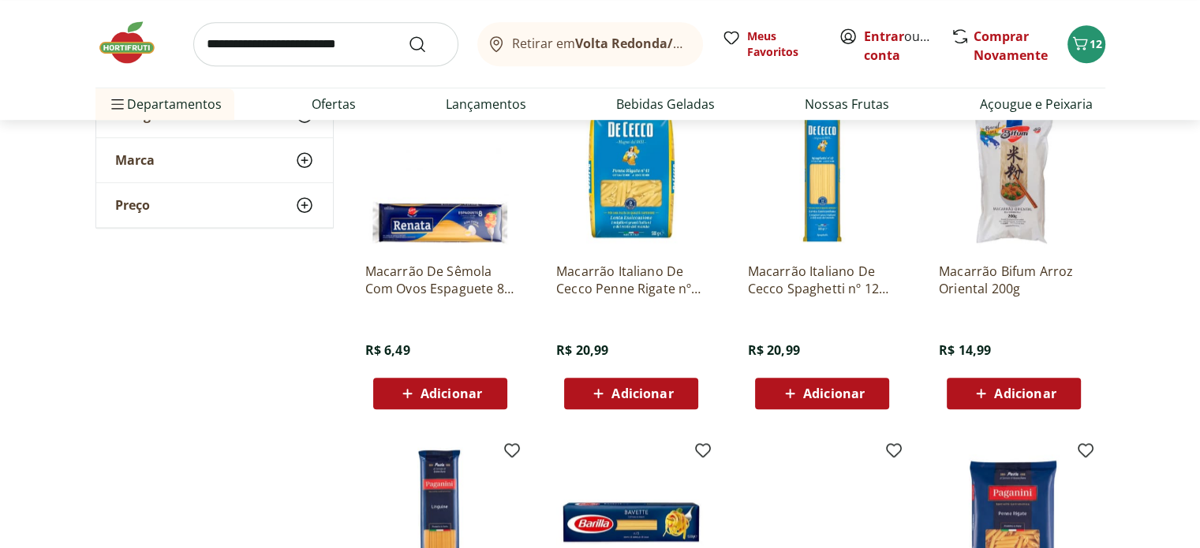
click at [632, 390] on span "Adicionar" at bounding box center [642, 393] width 62 height 13
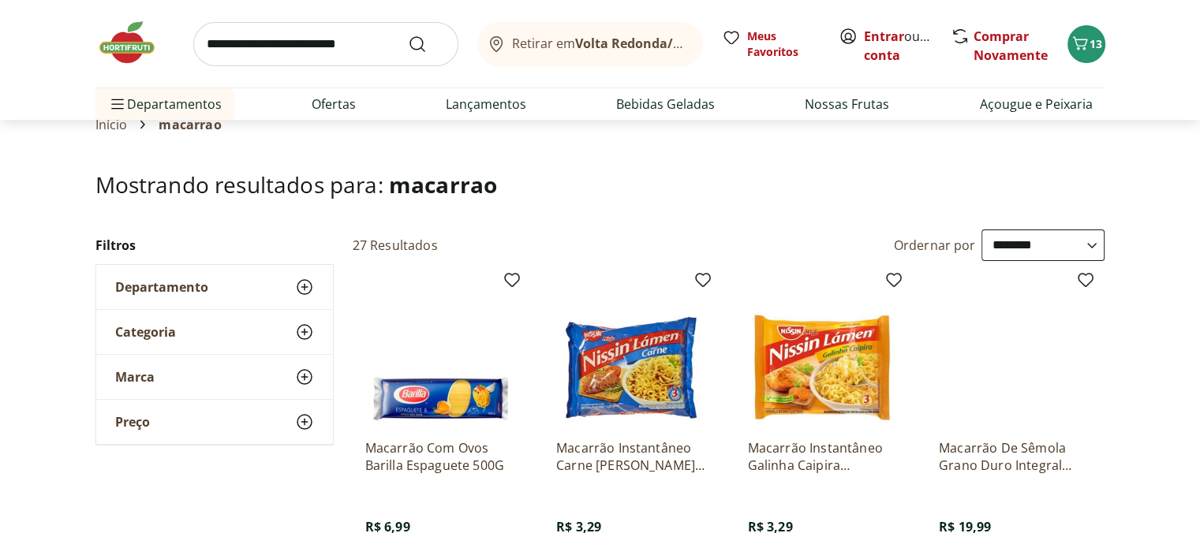
scroll to position [0, 0]
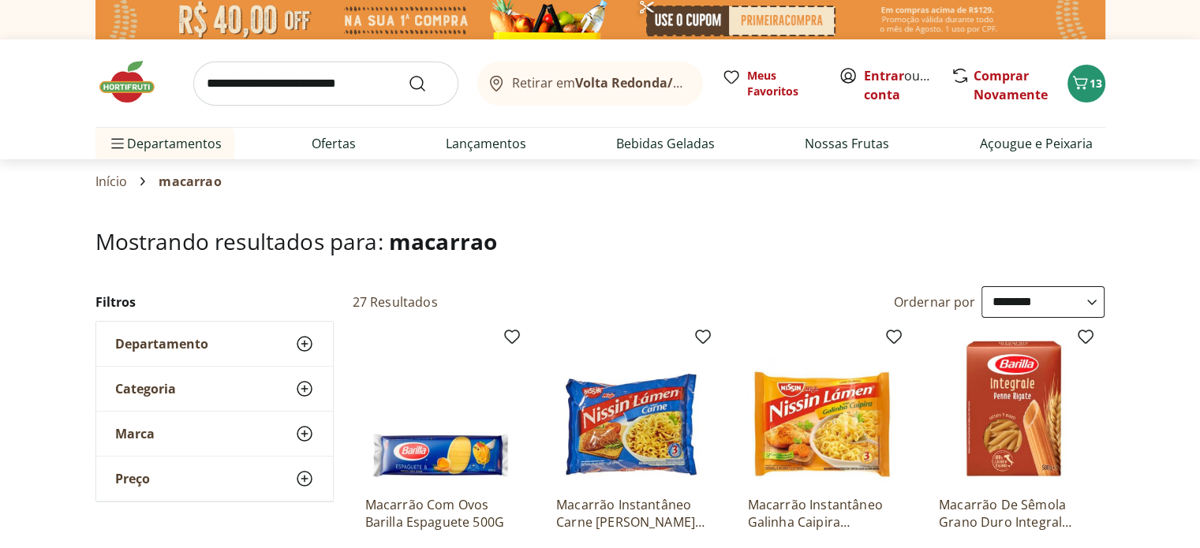
click at [133, 79] on img at bounding box center [134, 81] width 79 height 47
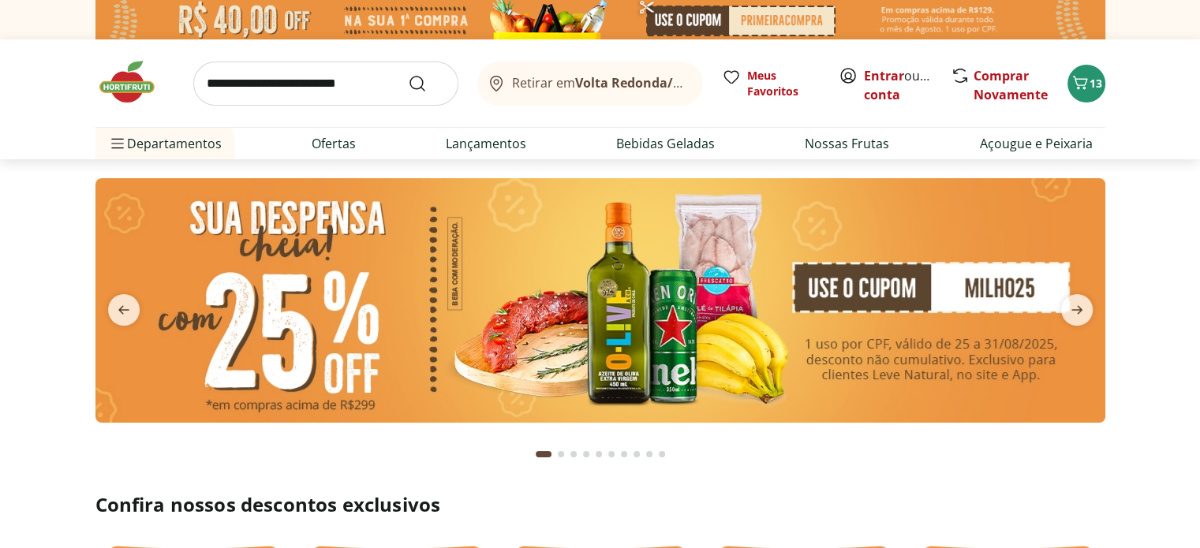
click at [732, 279] on img at bounding box center [600, 300] width 1010 height 245
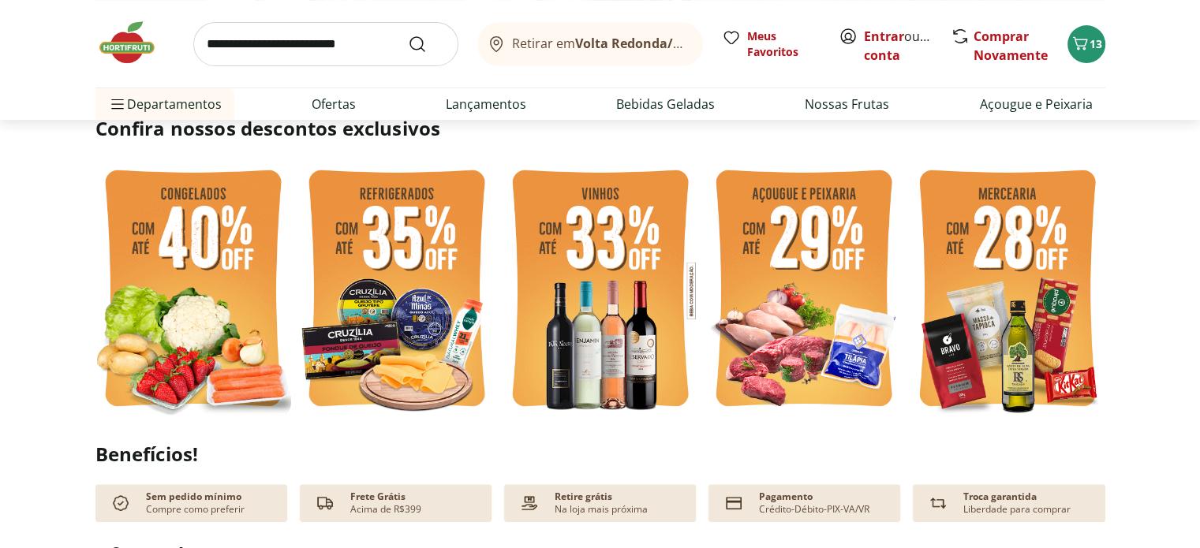
scroll to position [394, 0]
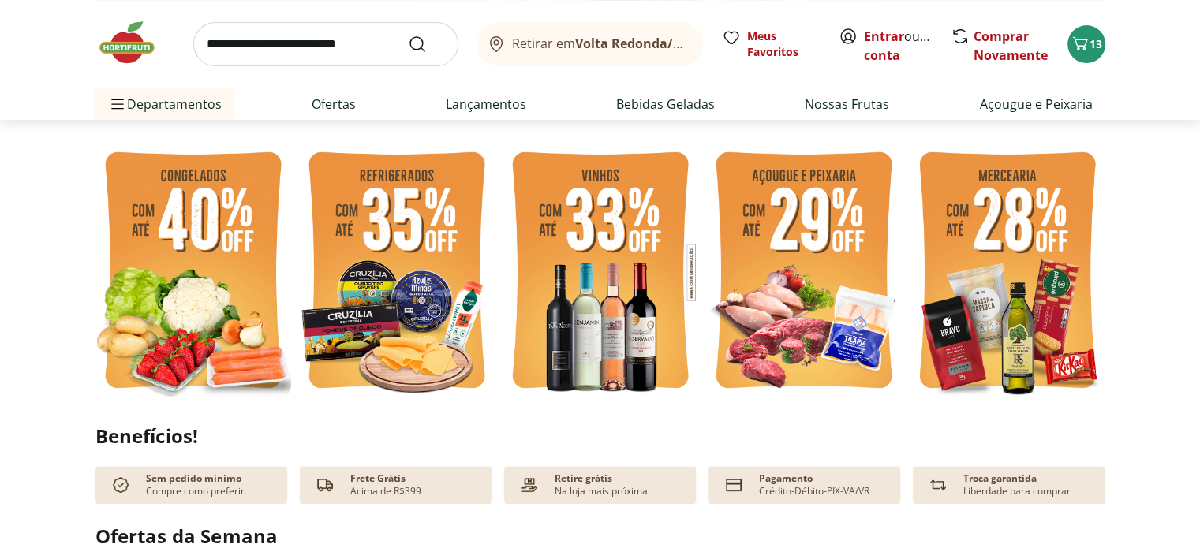
click at [414, 263] on img at bounding box center [397, 272] width 196 height 261
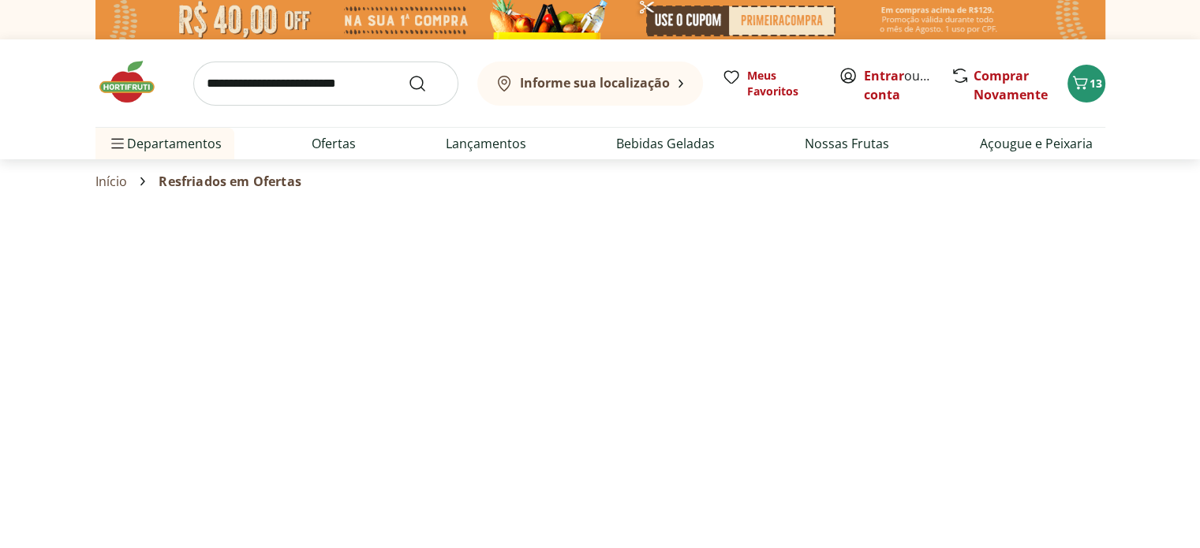
select select "**********"
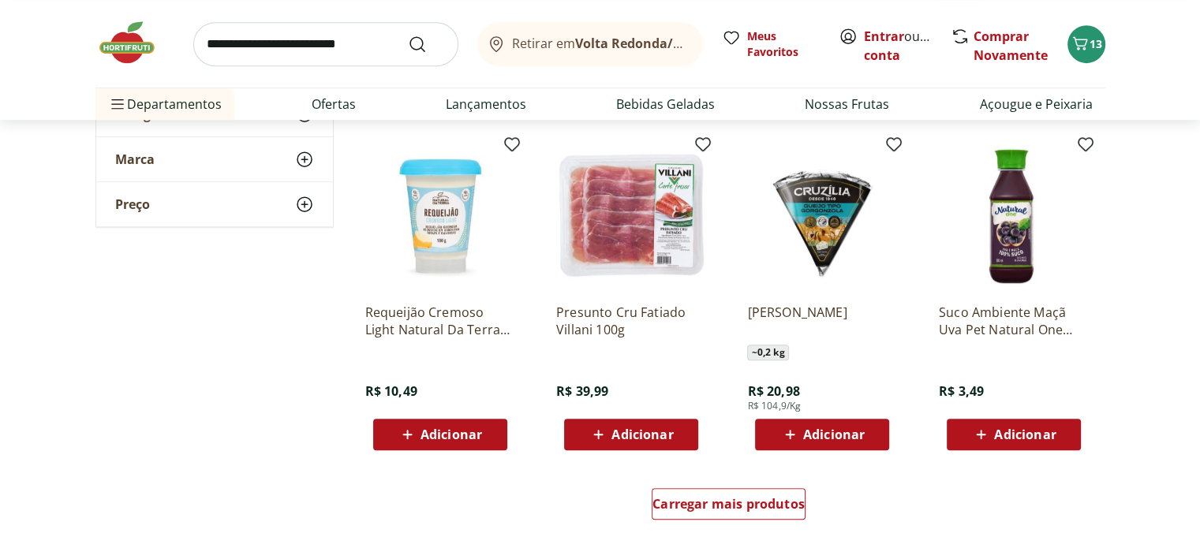
scroll to position [868, 0]
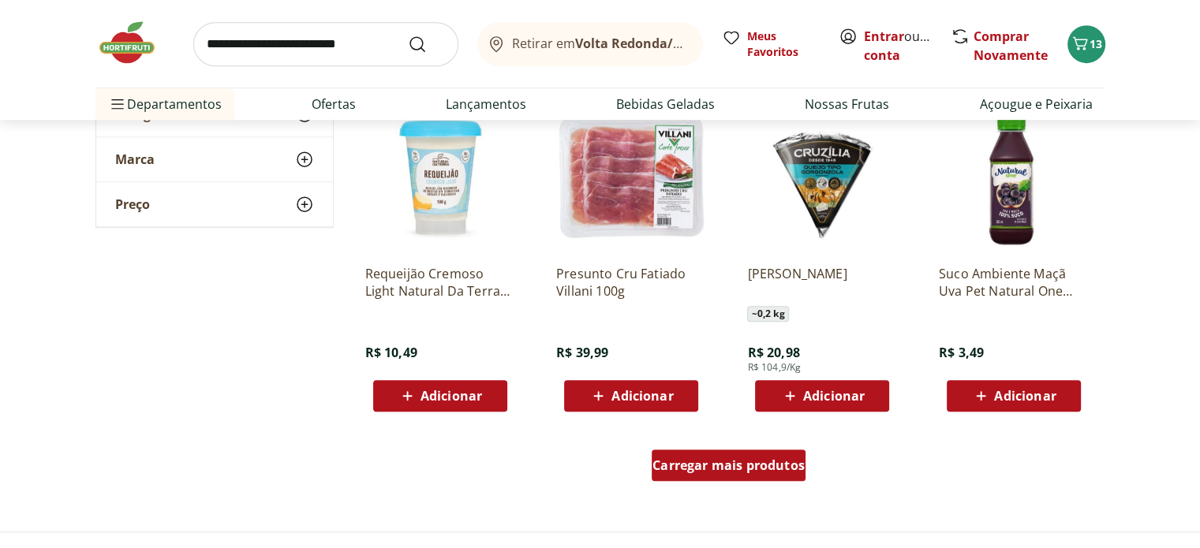
click at [702, 460] on span "Carregar mais produtos" at bounding box center [728, 465] width 152 height 13
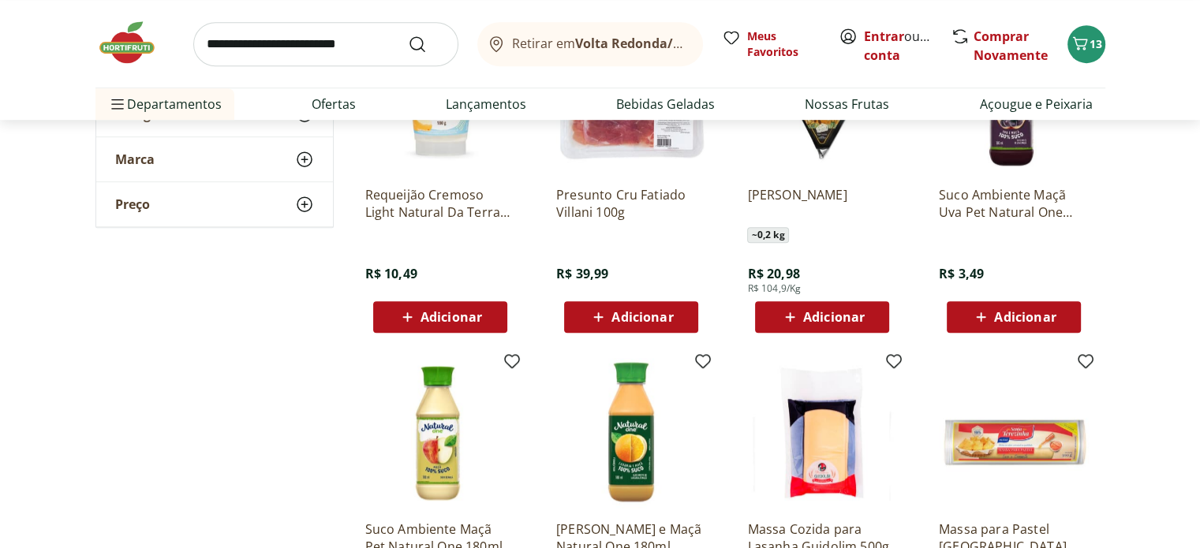
scroll to position [1025, 0]
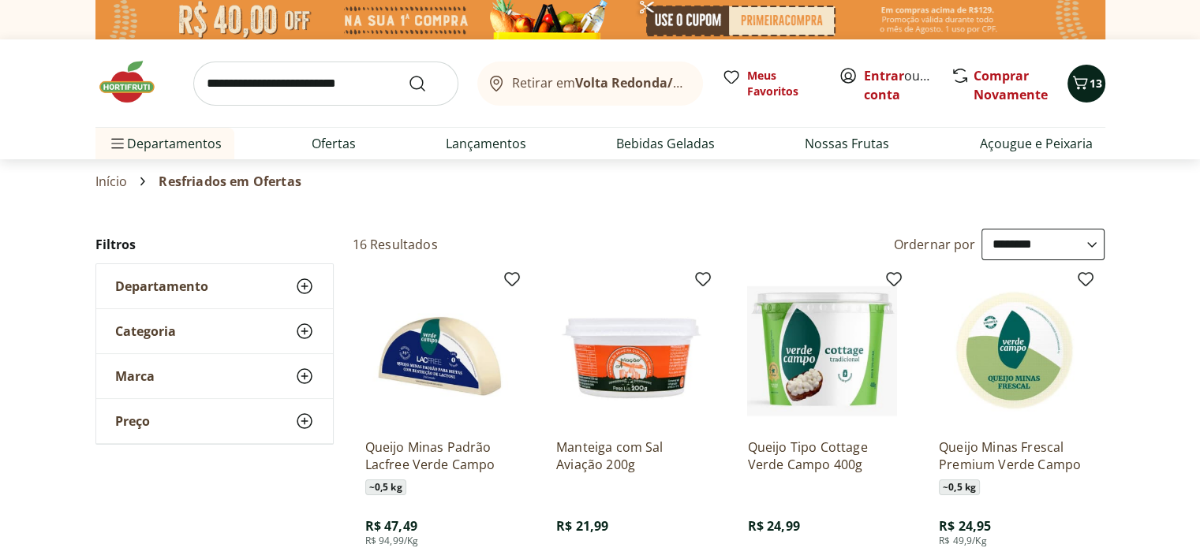
click at [1090, 88] on span "13" at bounding box center [1095, 83] width 13 height 15
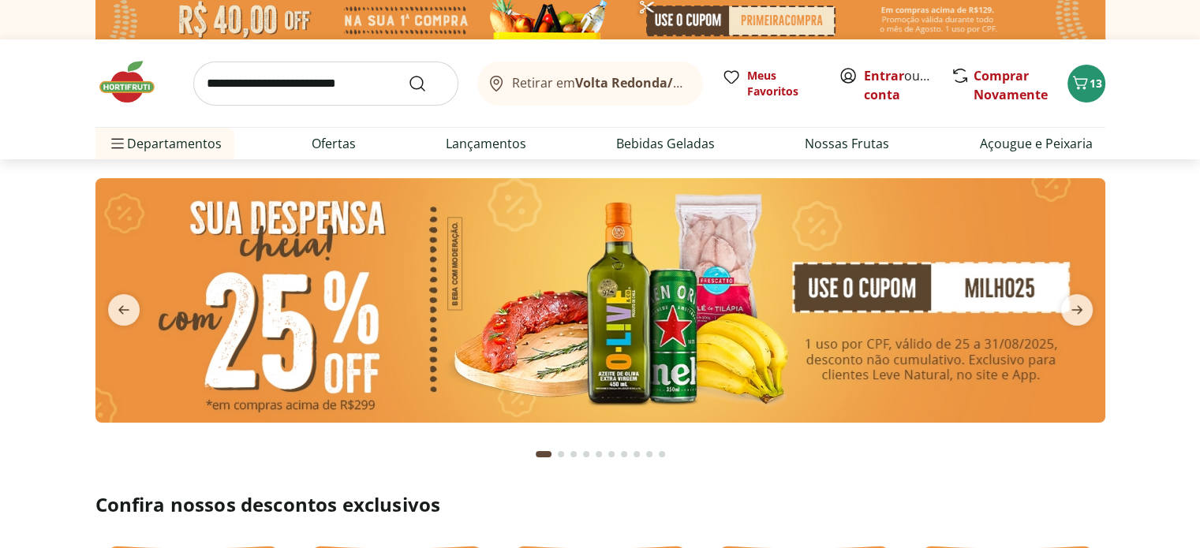
click at [1078, 75] on icon "Carrinho" at bounding box center [1079, 82] width 19 height 19
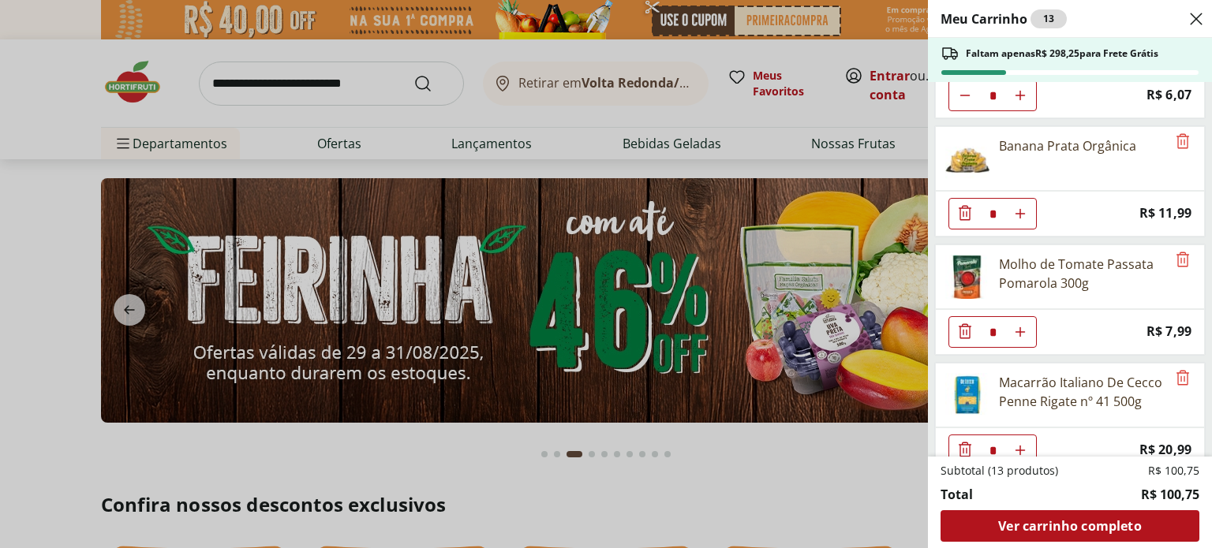
scroll to position [218, 0]
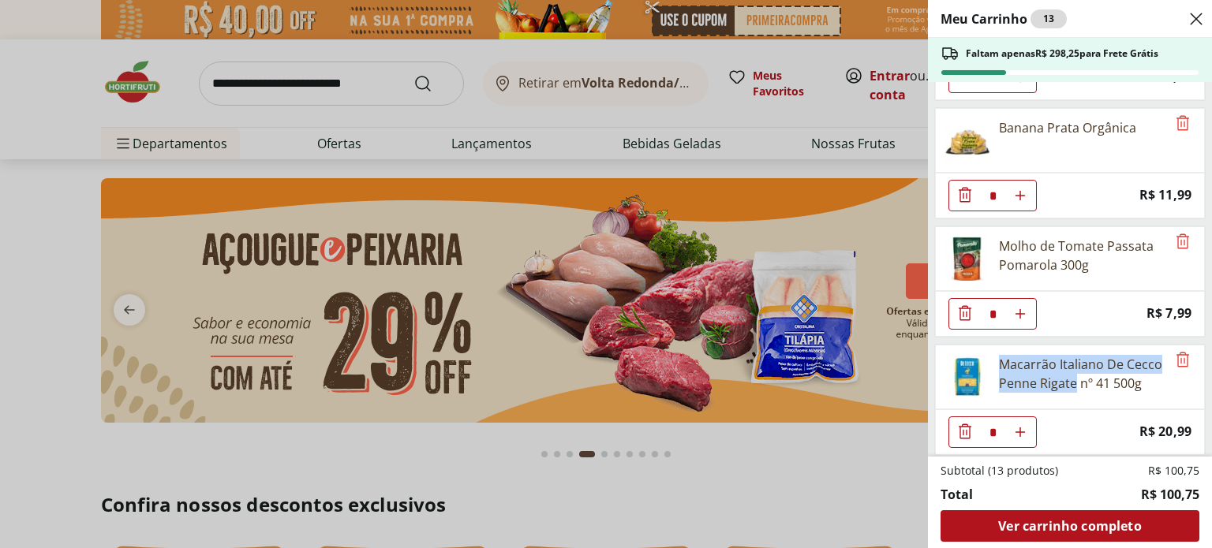
drag, startPoint x: 997, startPoint y: 357, endPoint x: 1076, endPoint y: 379, distance: 81.9
click at [1076, 379] on div "Macarrão Italiano De Cecco Penne Rigate nº 41 500g" at bounding box center [1051, 376] width 230 height 63
copy div "Macarrão Italiano De Cecco Penne Rigate"
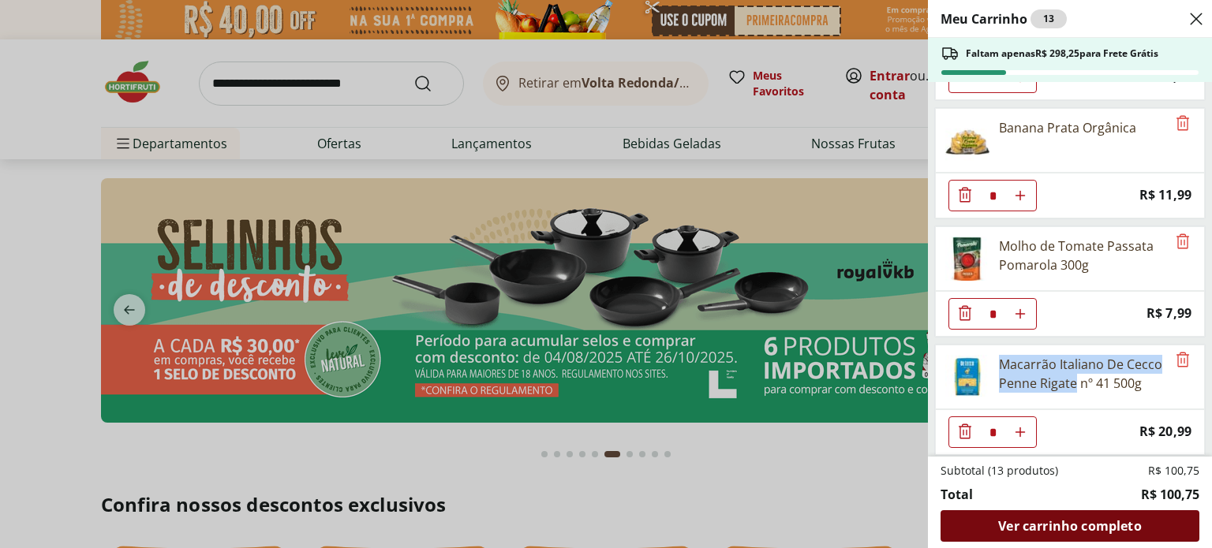
click at [1036, 527] on span "Ver carrinho completo" at bounding box center [1069, 526] width 143 height 13
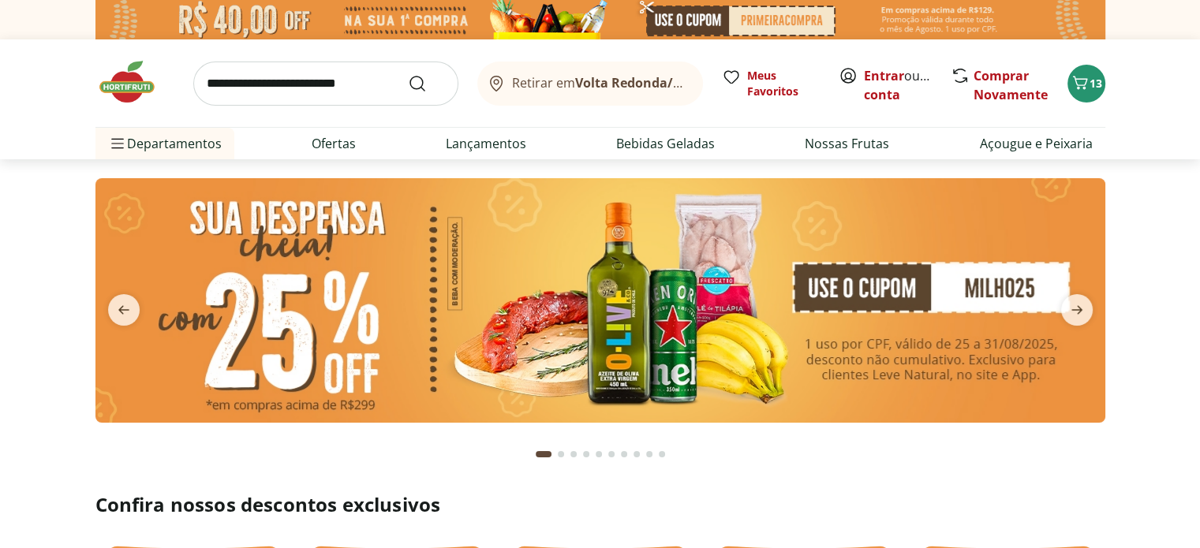
click at [246, 81] on input "search" at bounding box center [325, 84] width 265 height 44
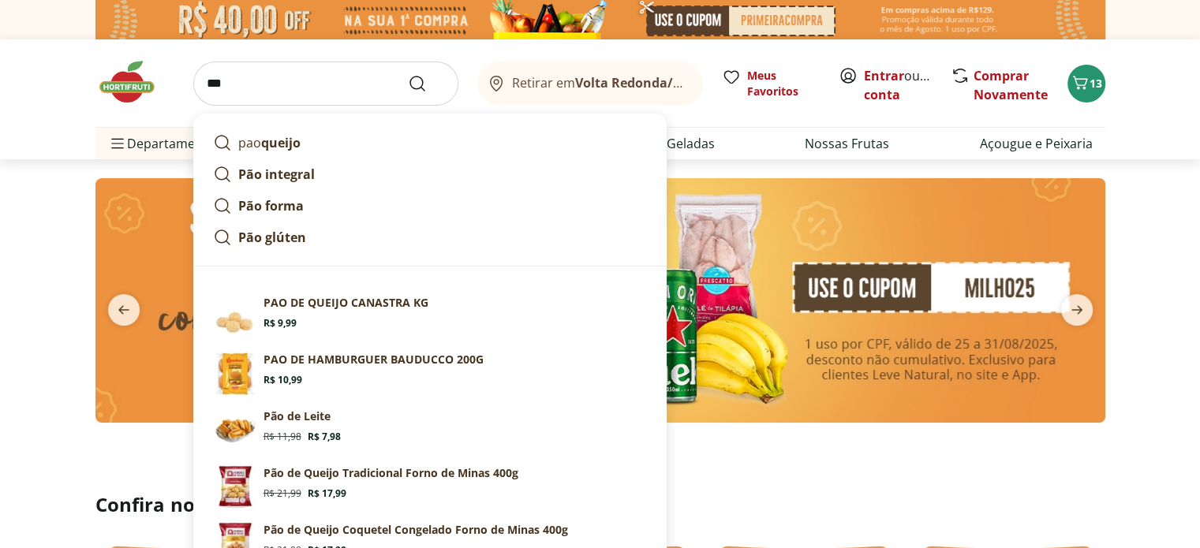
type input "***"
click at [408, 74] on button "Submit Search" at bounding box center [427, 83] width 38 height 19
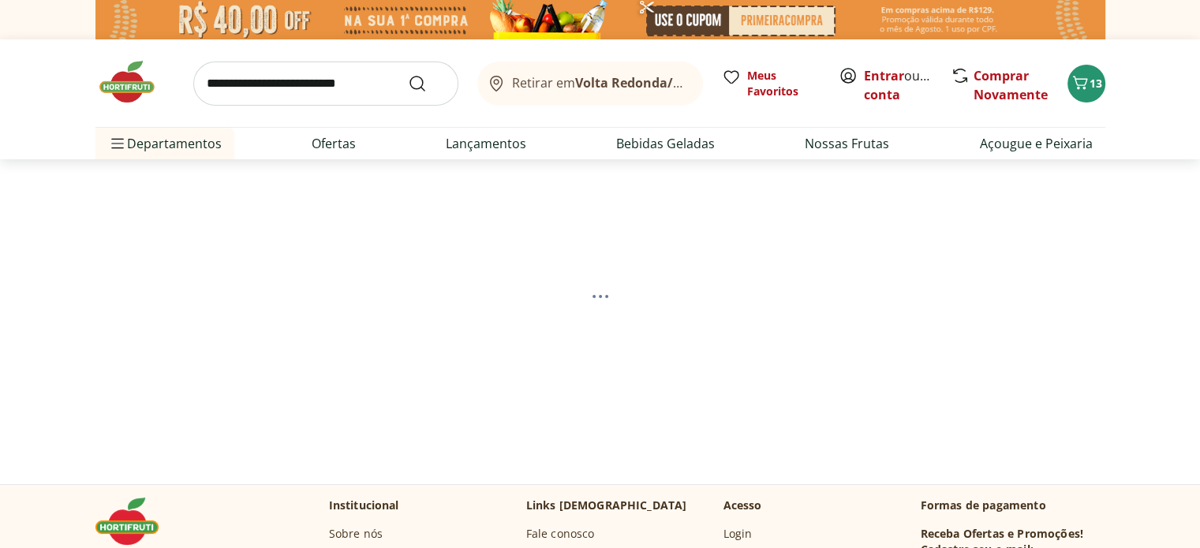
select select "**********"
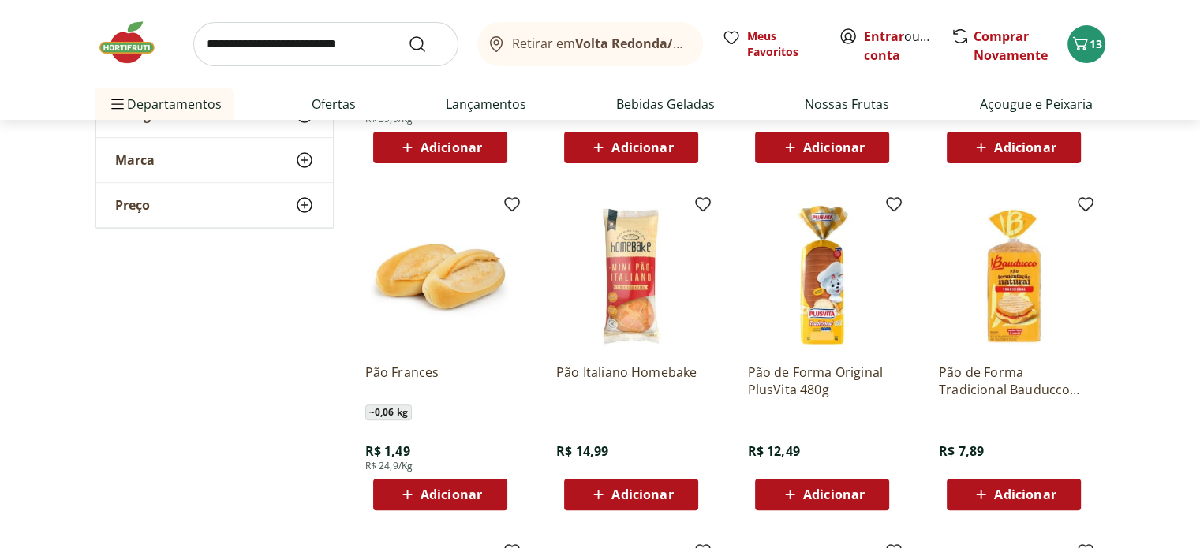
scroll to position [473, 0]
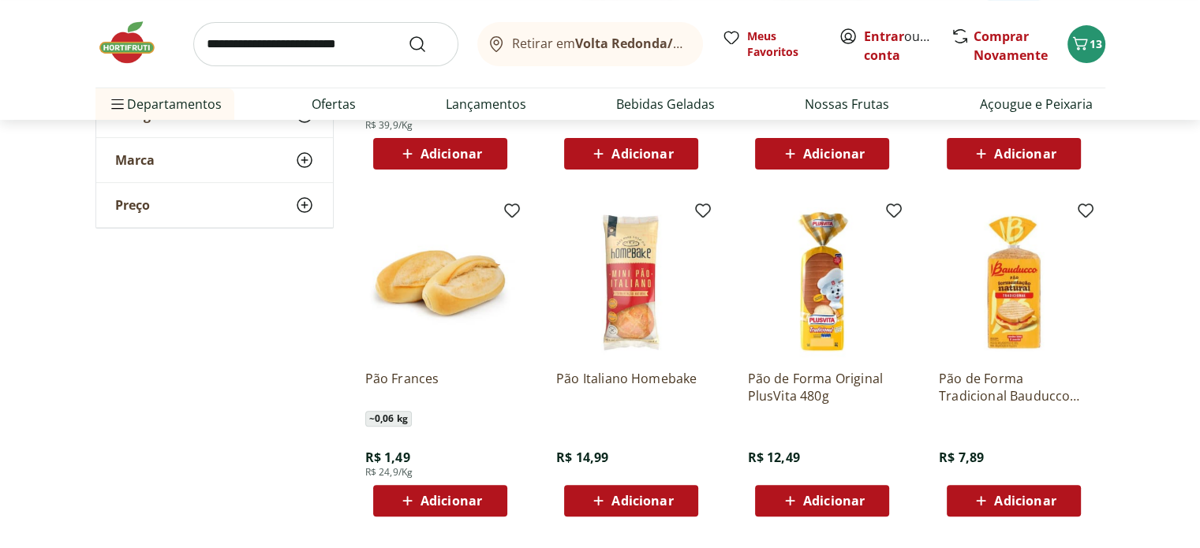
click at [120, 45] on img at bounding box center [134, 42] width 79 height 47
